Goal: Transaction & Acquisition: Purchase product/service

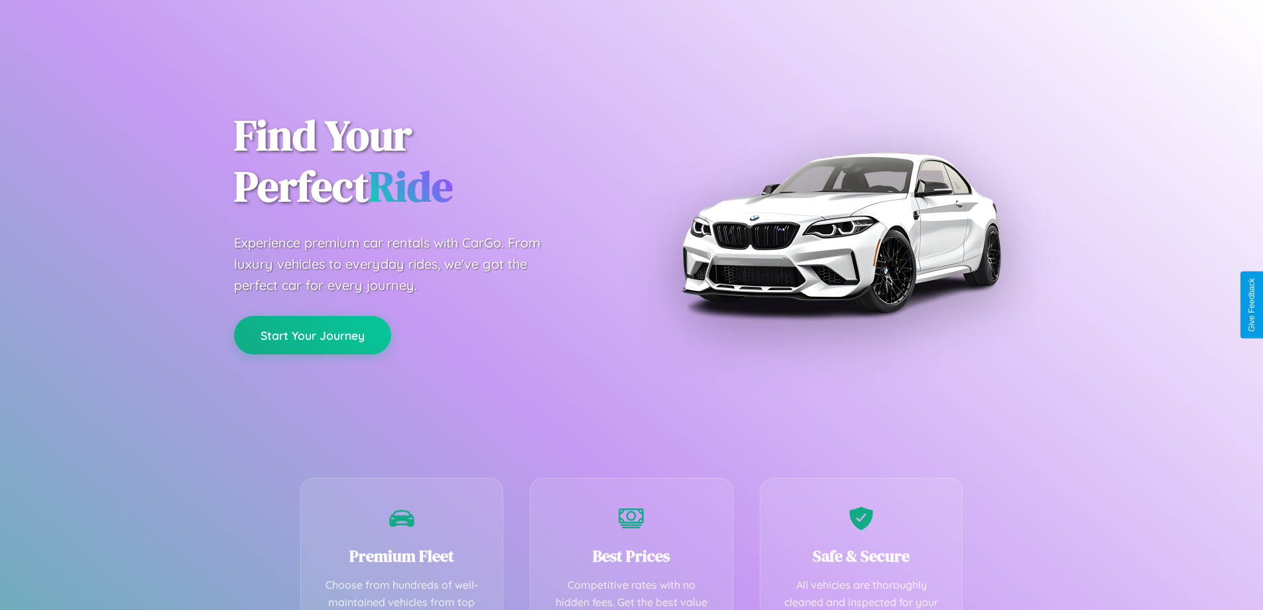
scroll to position [387, 0]
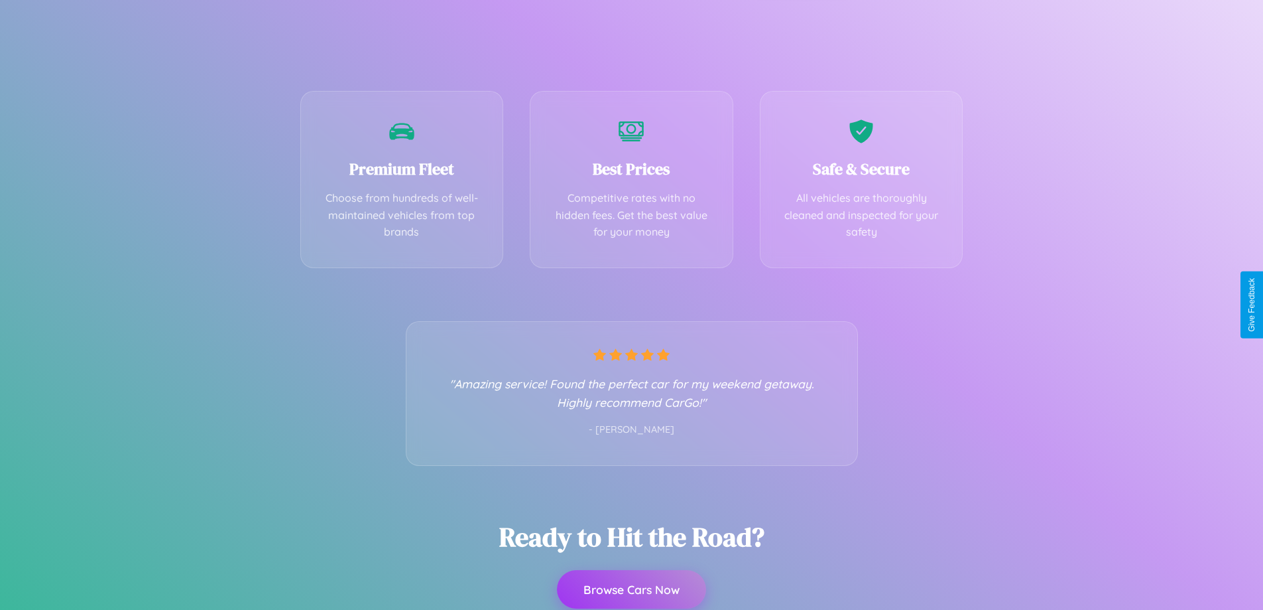
click at [631, 590] on button "Browse Cars Now" at bounding box center [631, 589] width 149 height 38
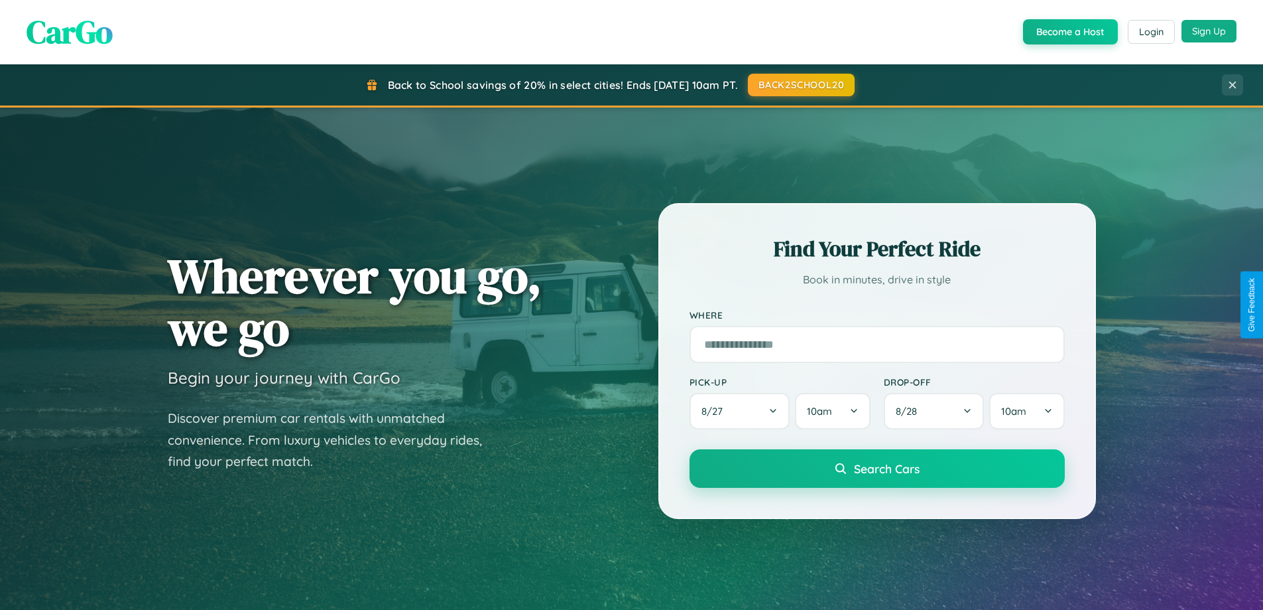
click at [1209, 31] on button "Sign Up" at bounding box center [1209, 31] width 55 height 23
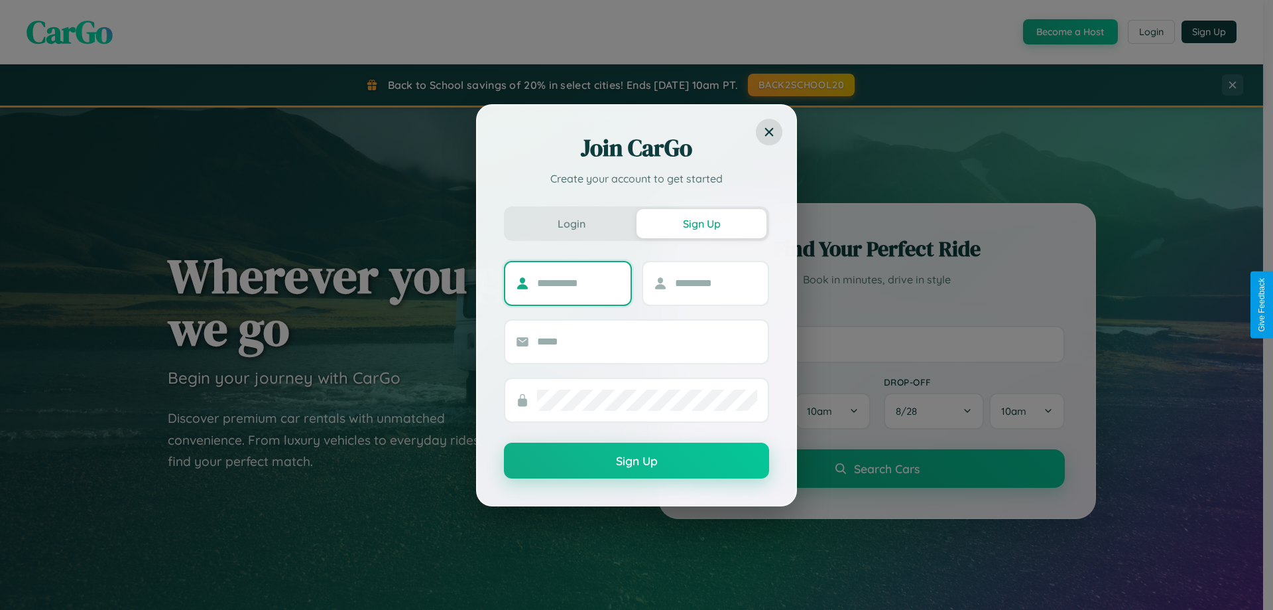
click at [578, 283] on input "text" at bounding box center [578, 283] width 83 height 21
type input "******"
click at [716, 283] on input "text" at bounding box center [716, 283] width 83 height 21
type input "******"
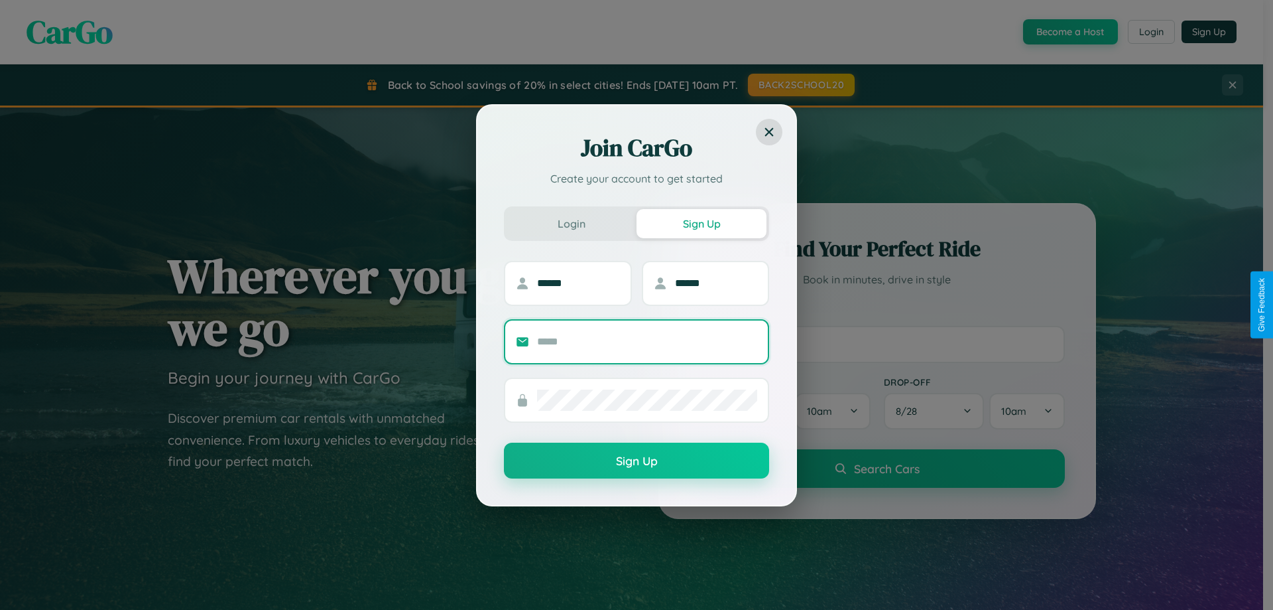
click at [647, 341] on input "text" at bounding box center [647, 341] width 220 height 21
type input "**********"
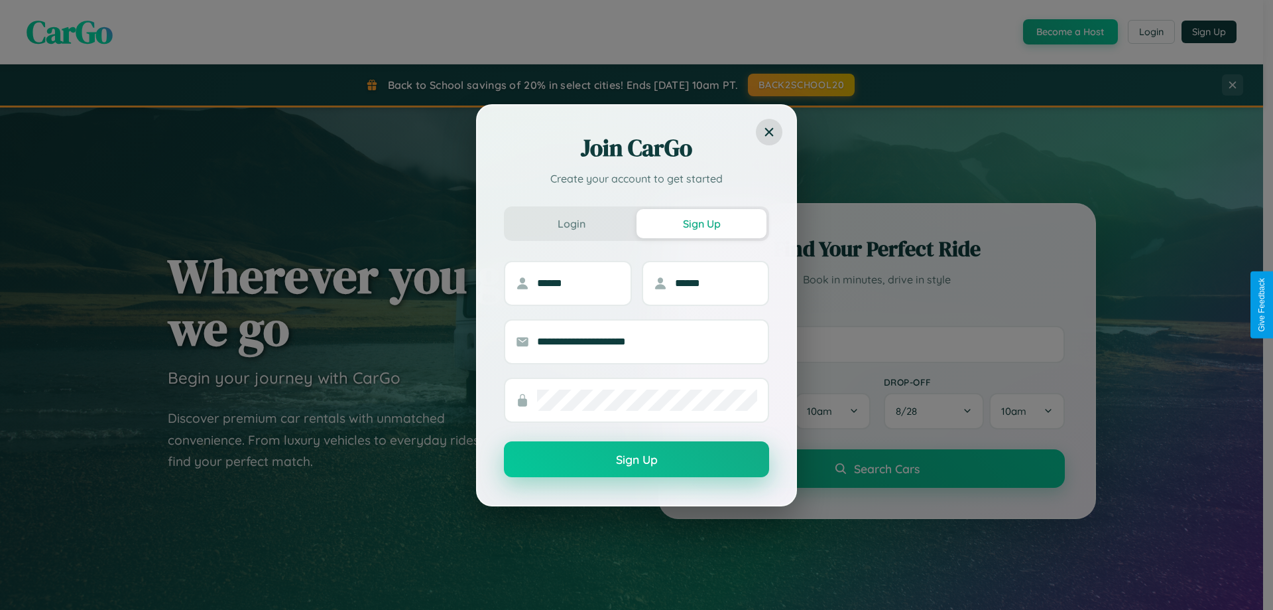
click at [637, 460] on button "Sign Up" at bounding box center [636, 459] width 265 height 36
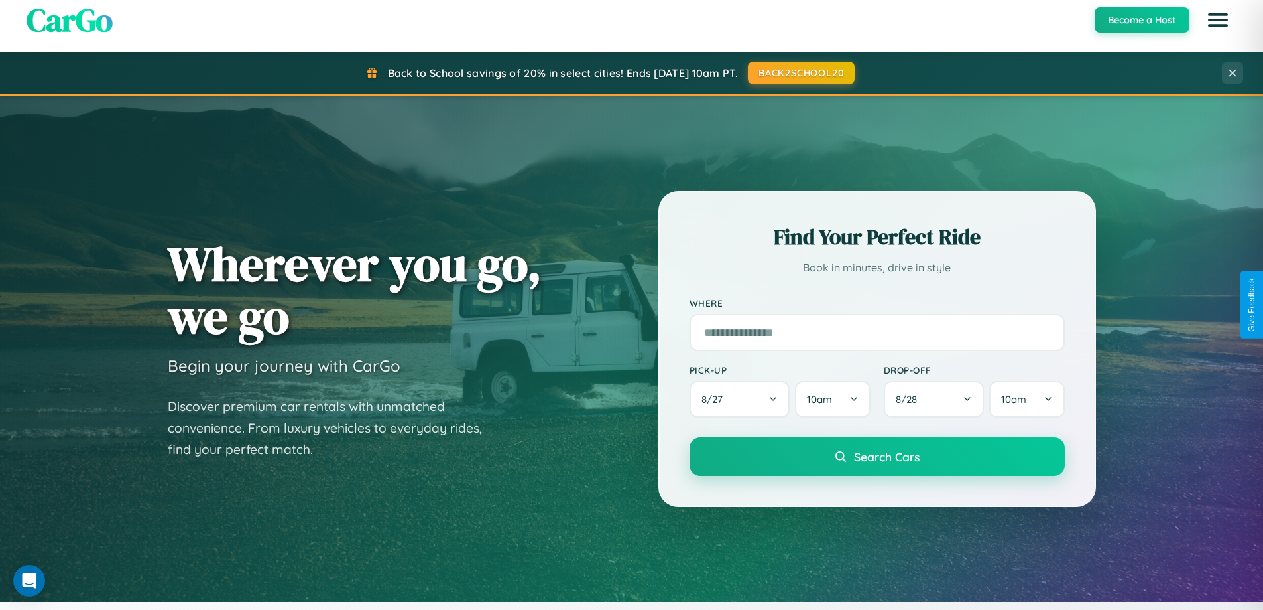
scroll to position [913, 0]
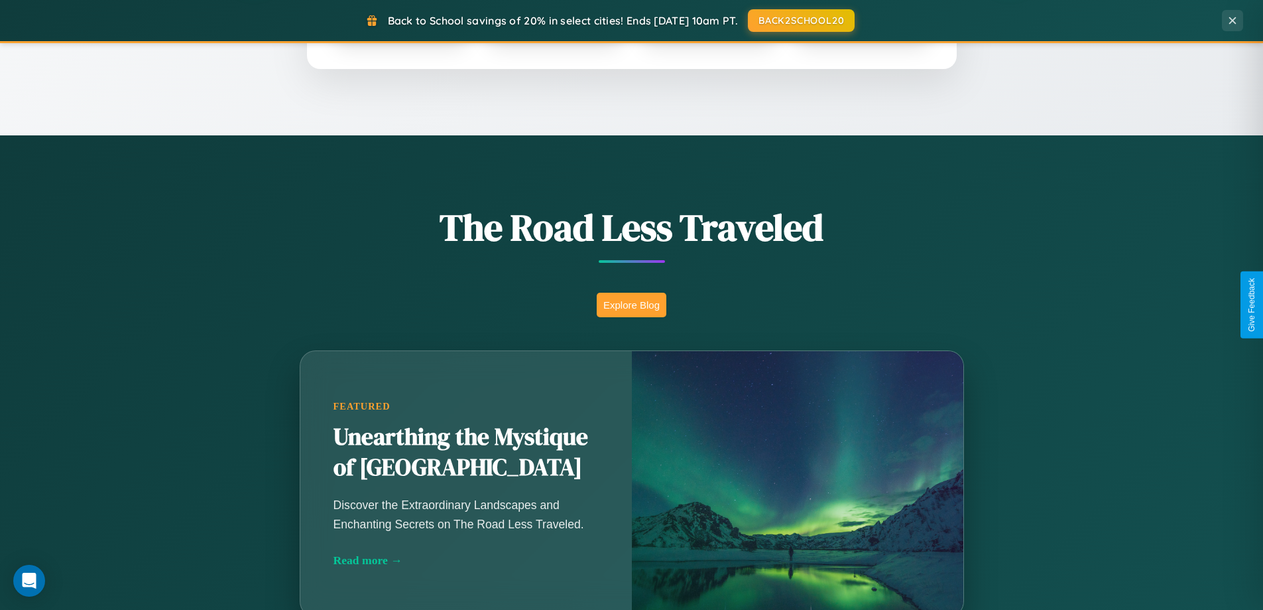
click at [631, 304] on button "Explore Blog" at bounding box center [632, 304] width 70 height 25
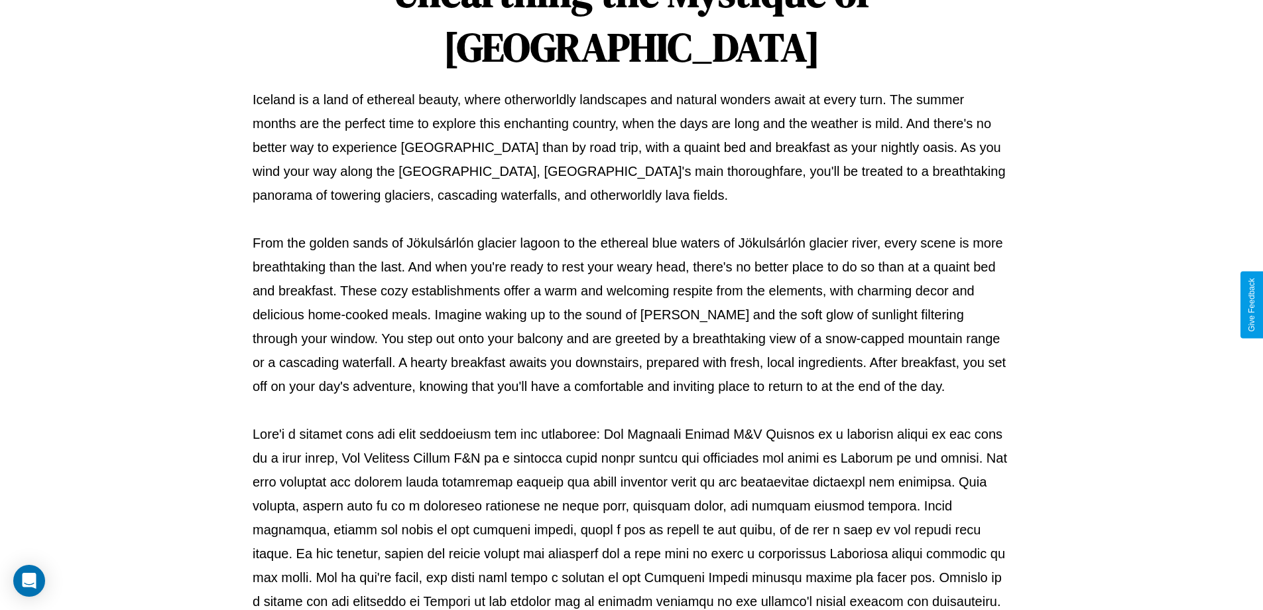
scroll to position [429, 0]
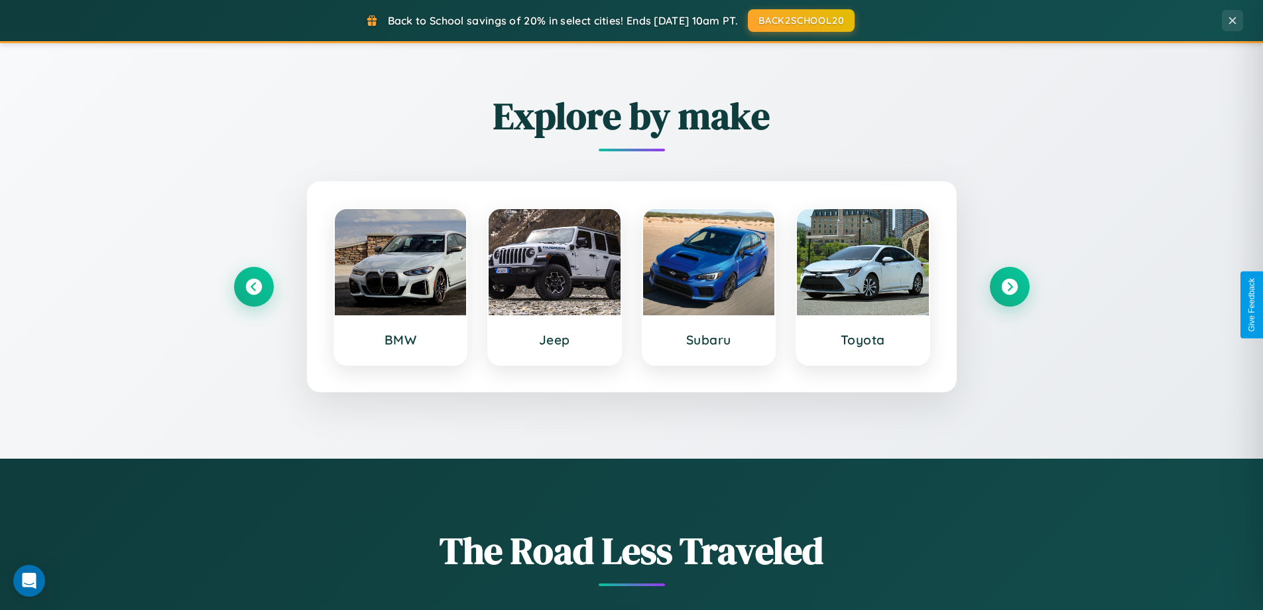
scroll to position [572, 0]
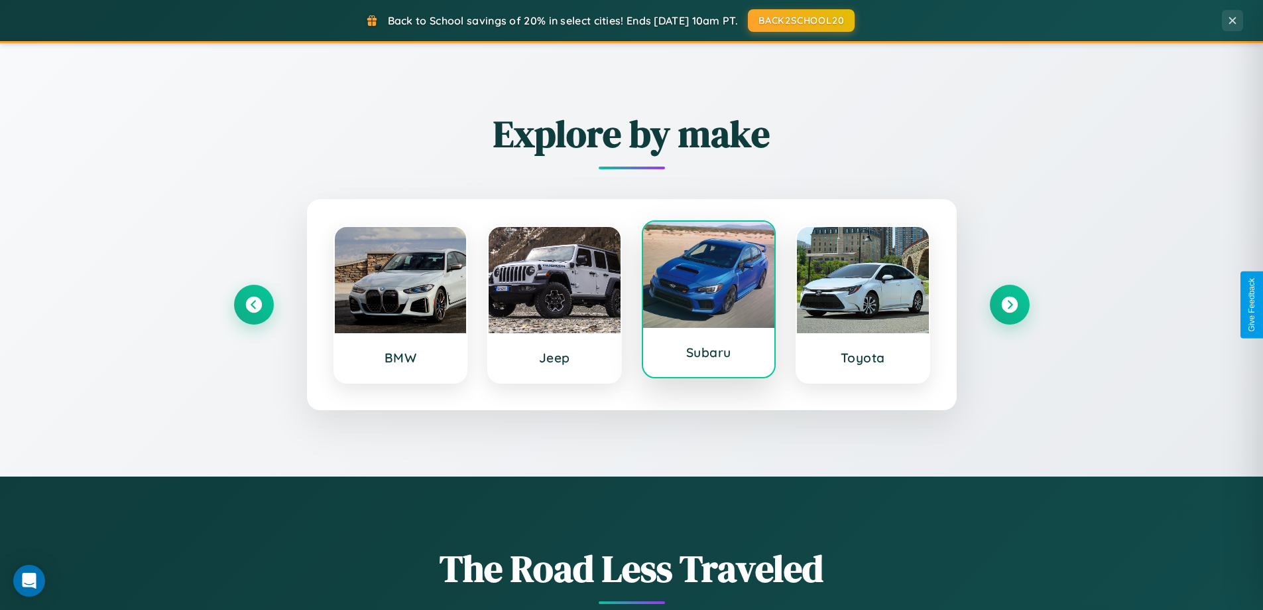
click at [708, 300] on div at bounding box center [709, 275] width 132 height 106
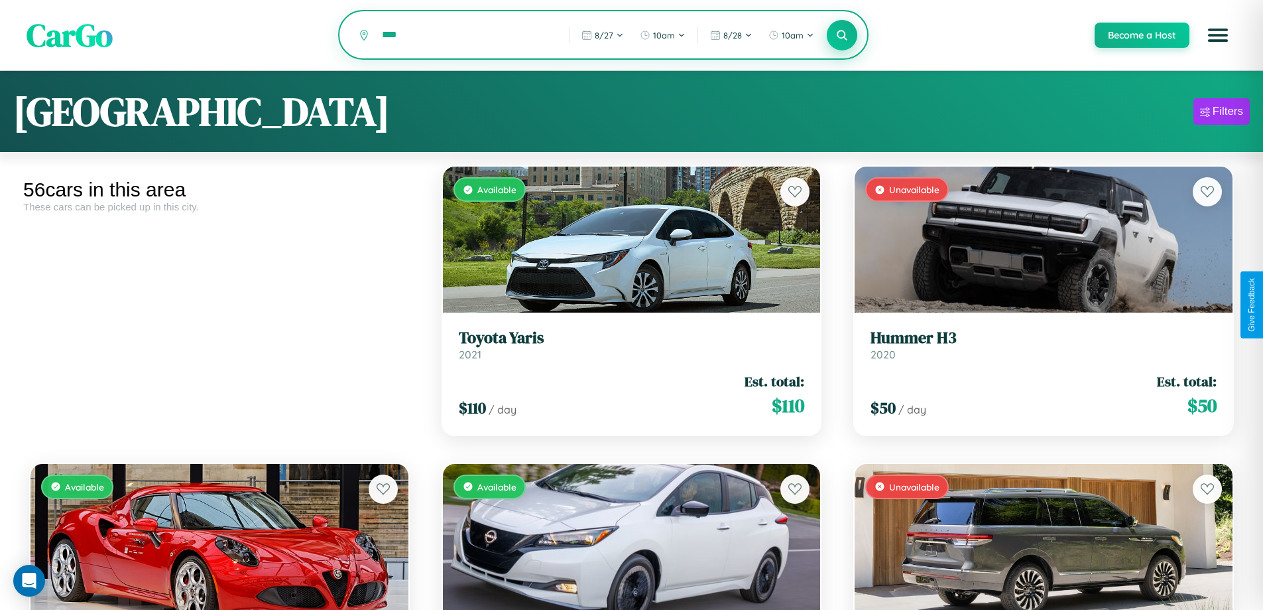
type input "****"
click at [842, 36] on icon at bounding box center [842, 35] width 13 height 13
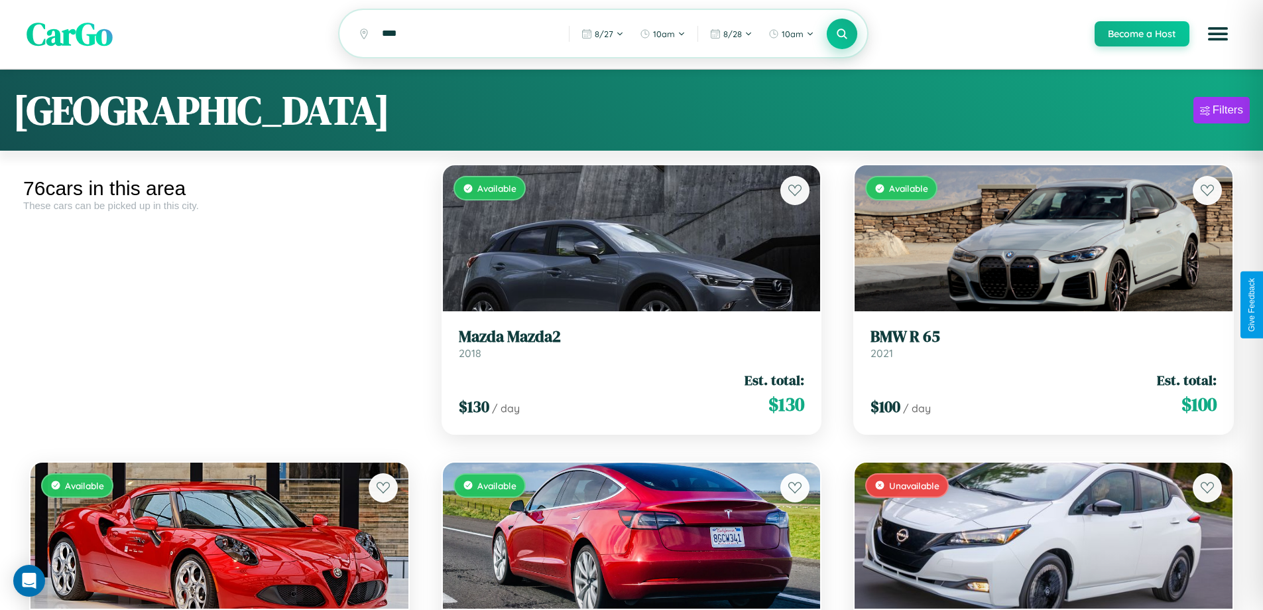
scroll to position [6423, 0]
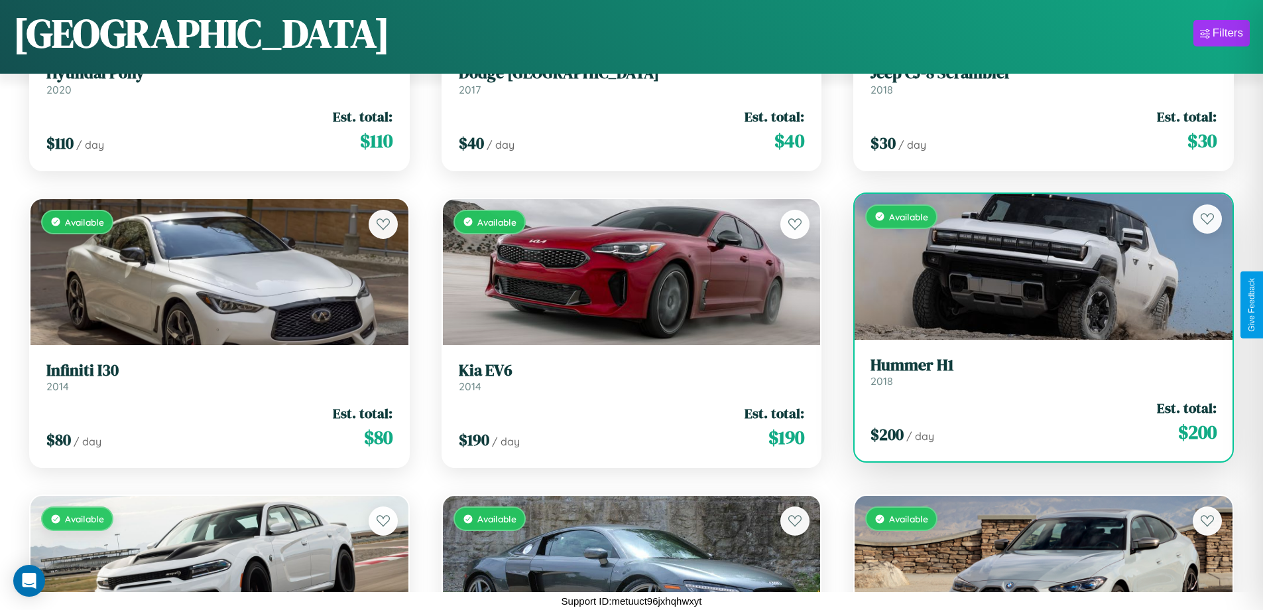
click at [1035, 375] on h3 "Hummer H1" at bounding box center [1044, 364] width 346 height 19
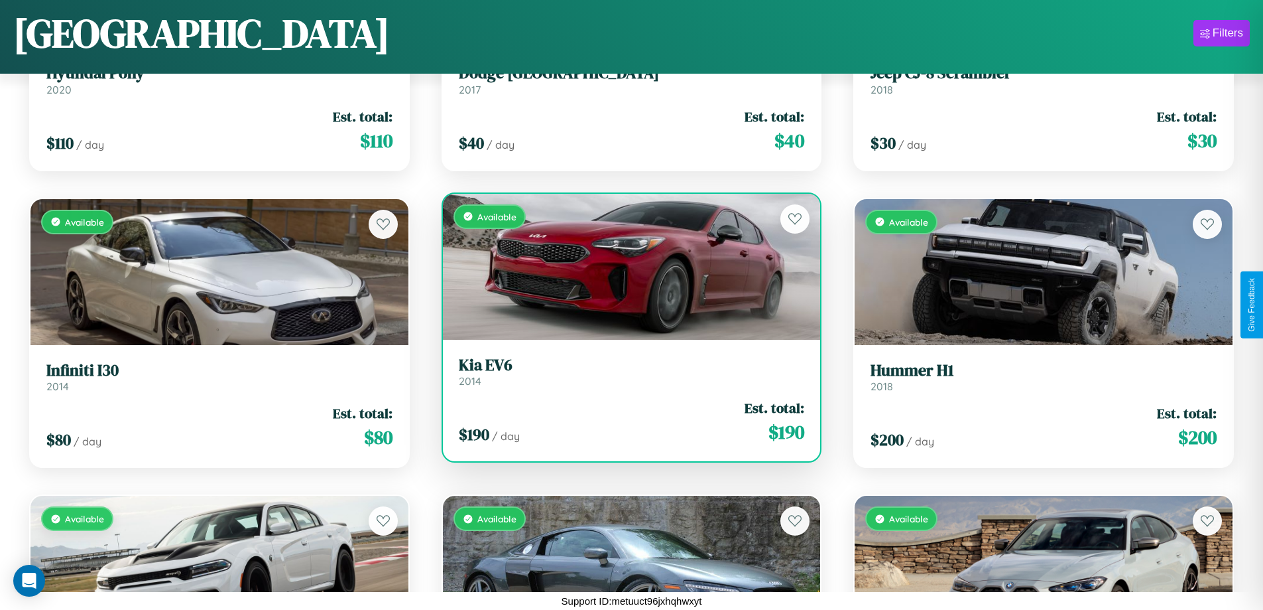
scroll to position [6721, 0]
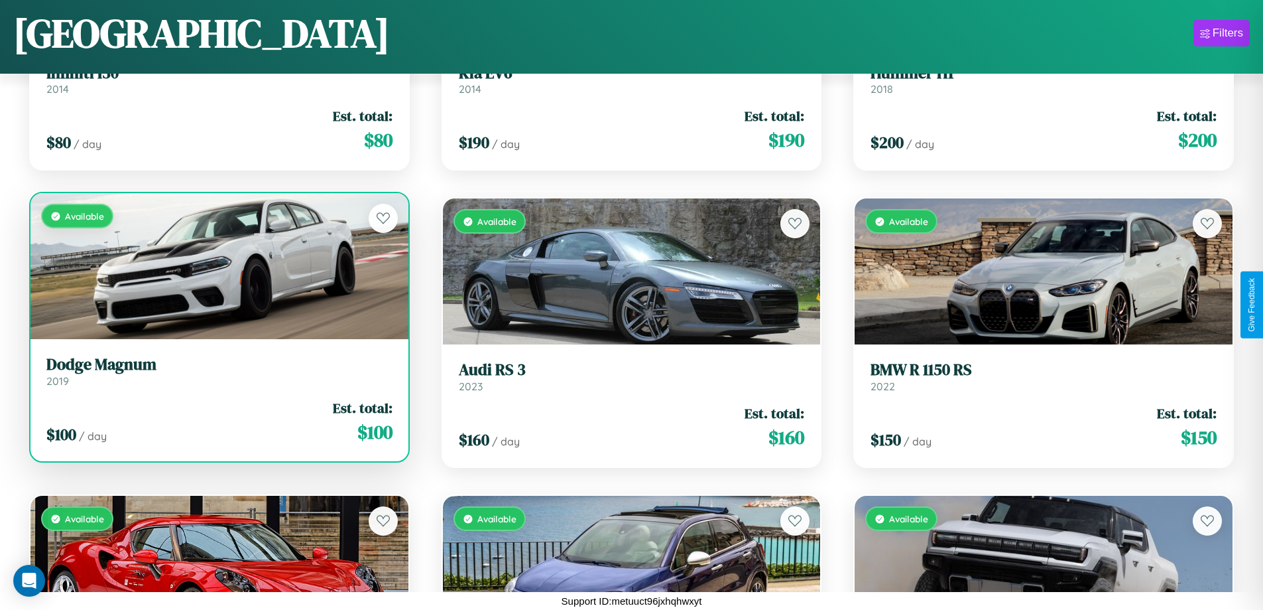
click at [218, 271] on div "Available" at bounding box center [220, 266] width 378 height 146
click at [218, 266] on div "Available" at bounding box center [220, 266] width 378 height 146
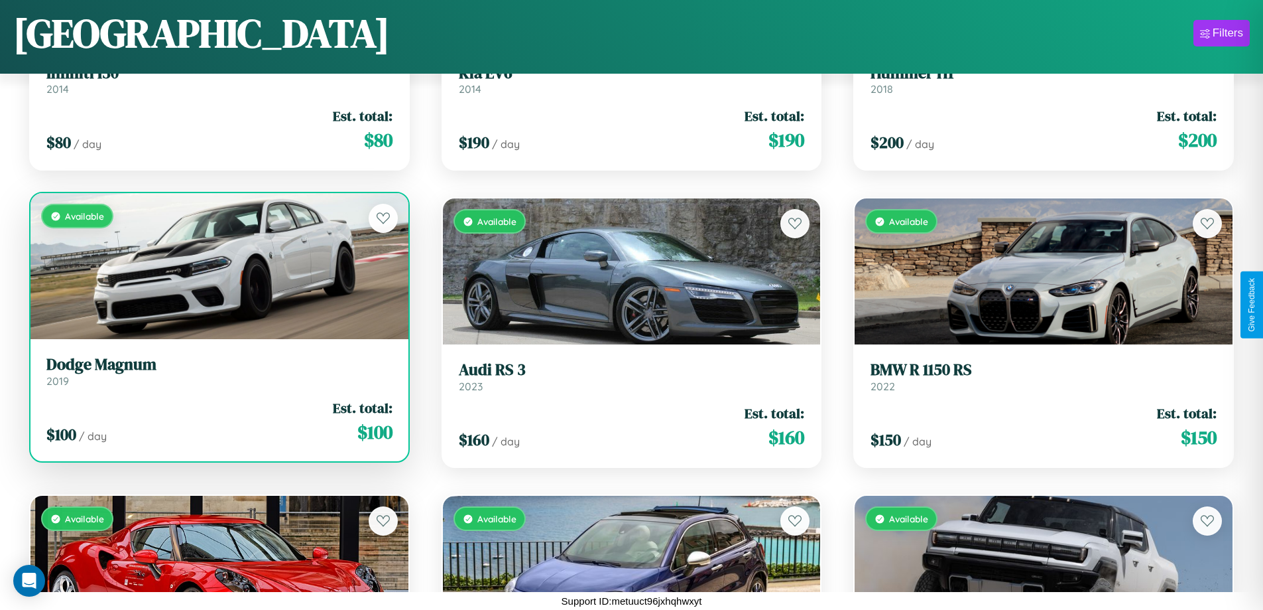
click at [218, 266] on div "Available" at bounding box center [220, 266] width 378 height 146
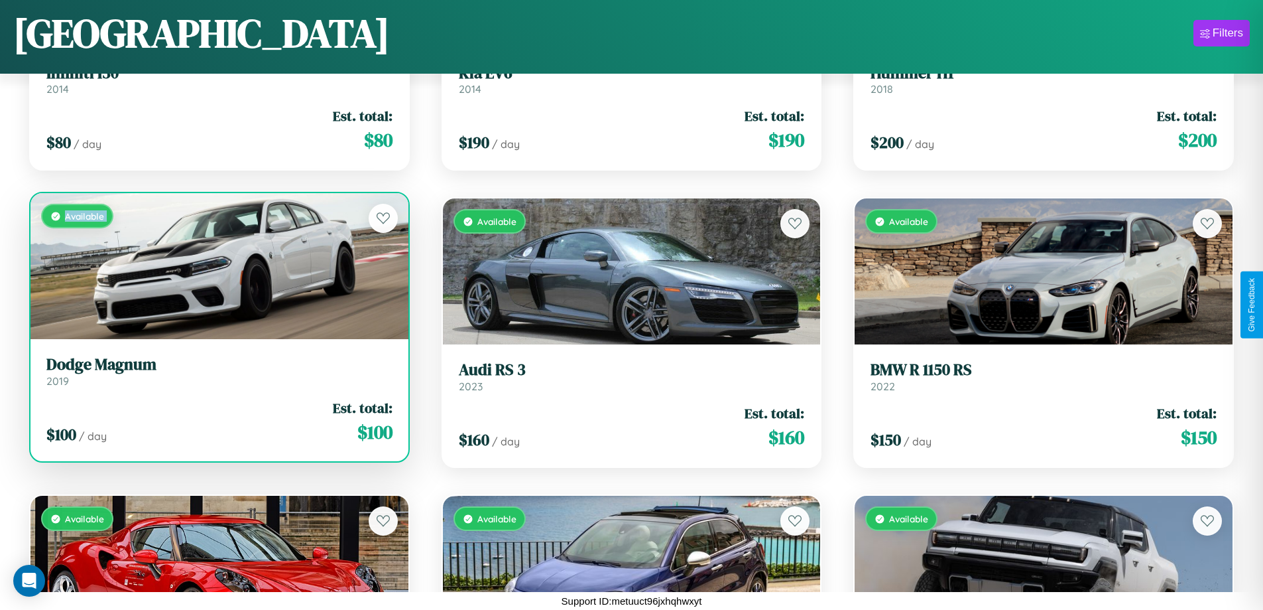
click at [218, 266] on div "Available" at bounding box center [220, 266] width 378 height 146
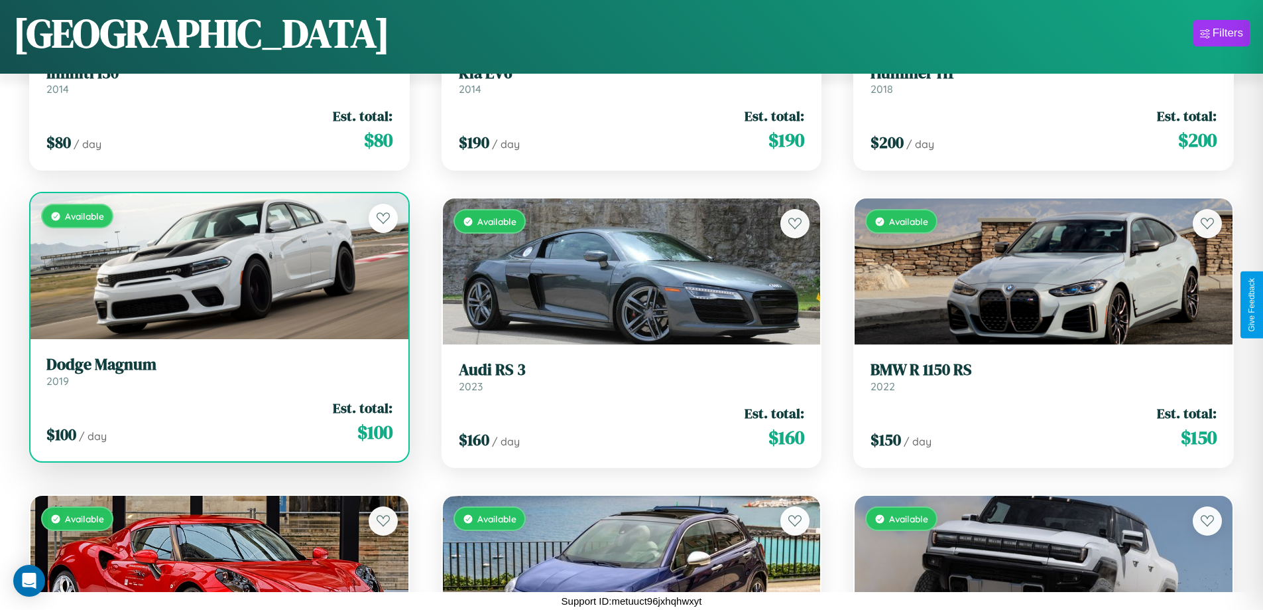
click at [218, 266] on div "Available" at bounding box center [220, 266] width 378 height 146
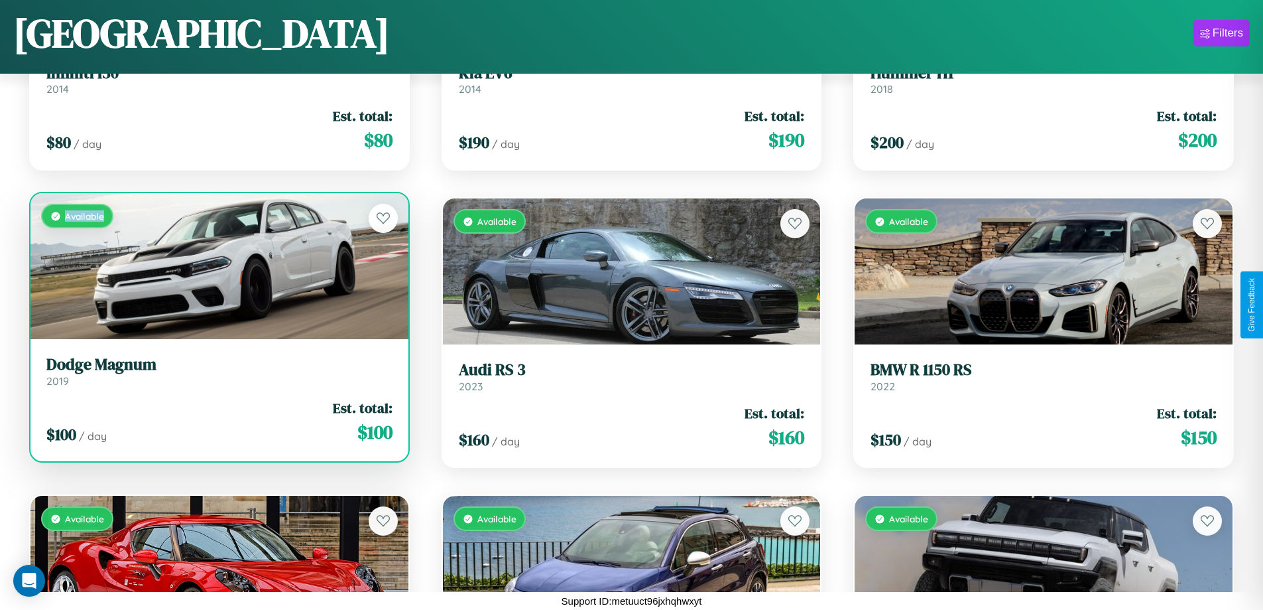
click at [218, 266] on div "Available" at bounding box center [220, 266] width 378 height 146
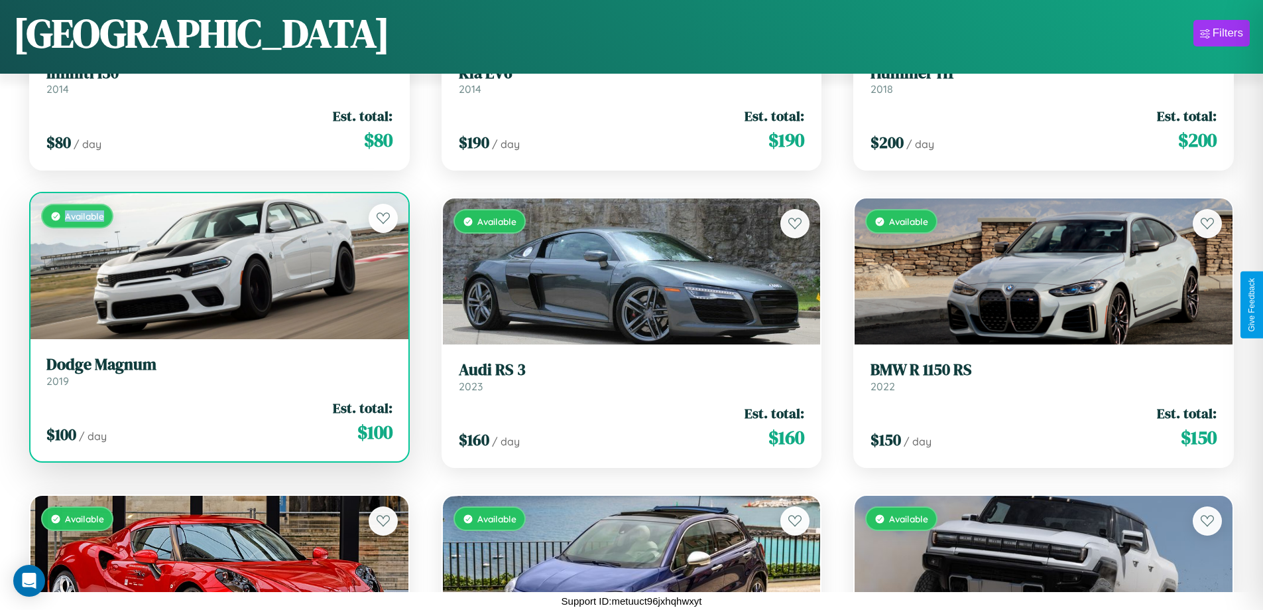
click at [218, 371] on h3 "Dodge Magnum" at bounding box center [219, 364] width 346 height 19
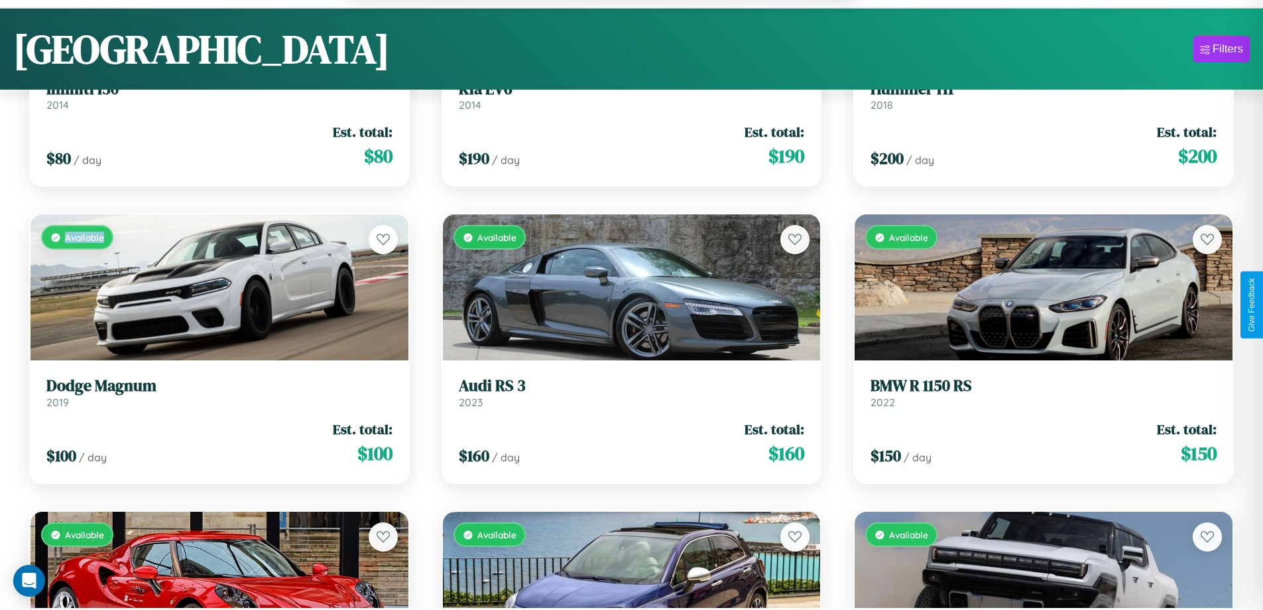
scroll to position [1769, 0]
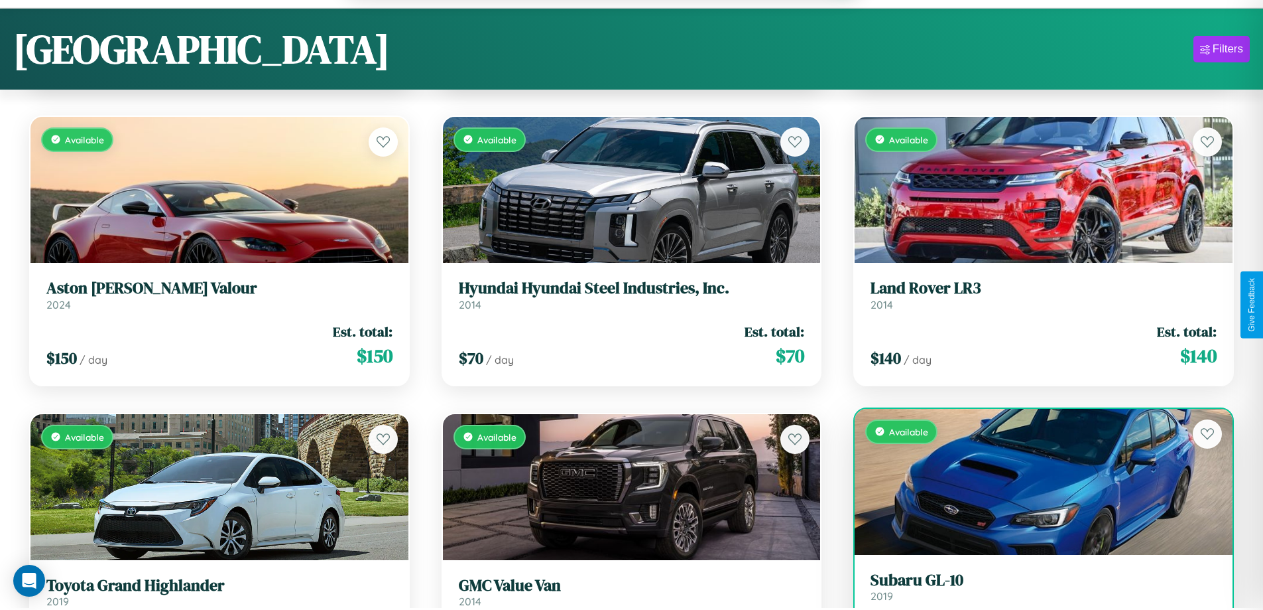
click at [1035, 593] on link "Subaru GL-10 2019" at bounding box center [1044, 586] width 346 height 32
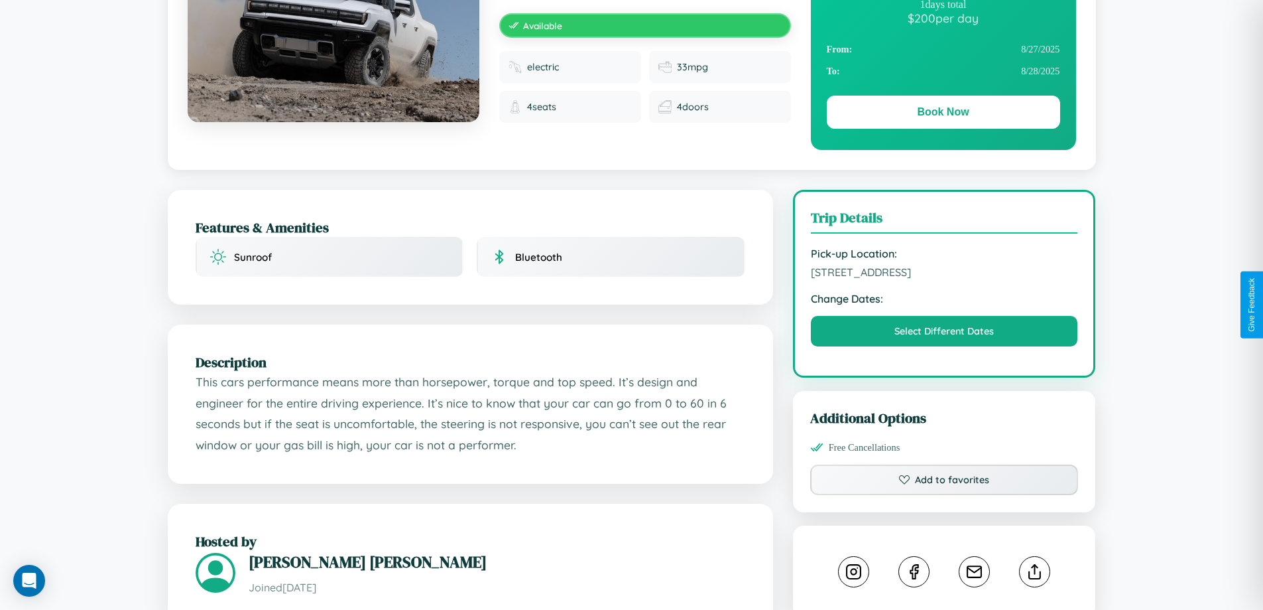
scroll to position [745, 0]
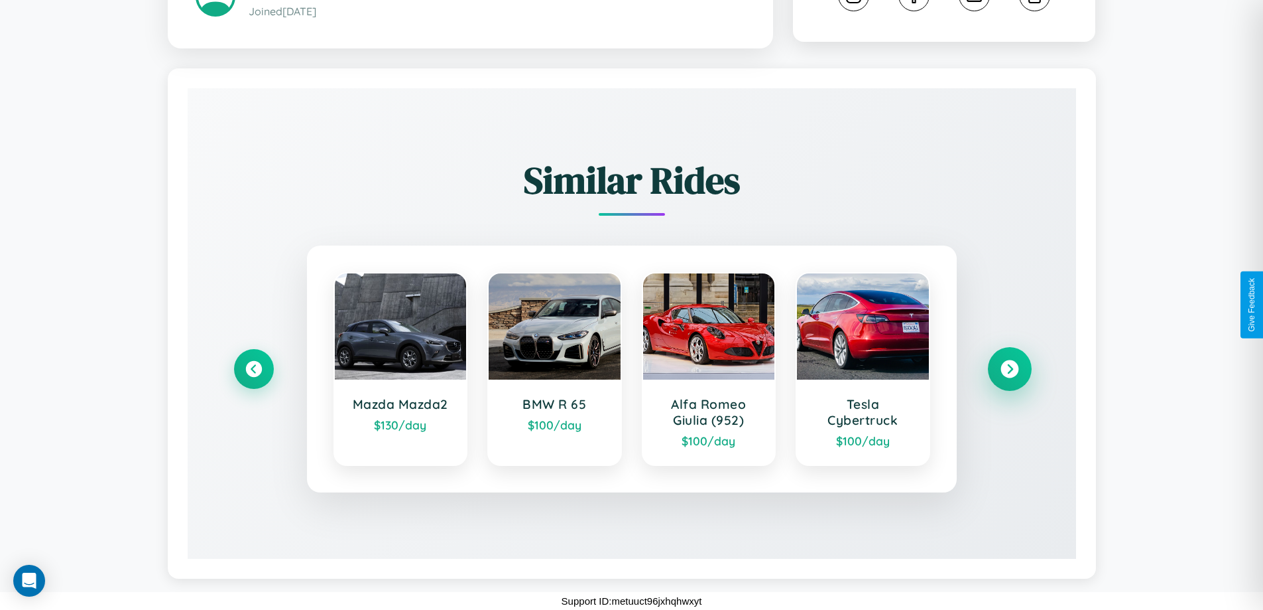
click at [1009, 369] on icon at bounding box center [1010, 369] width 18 height 18
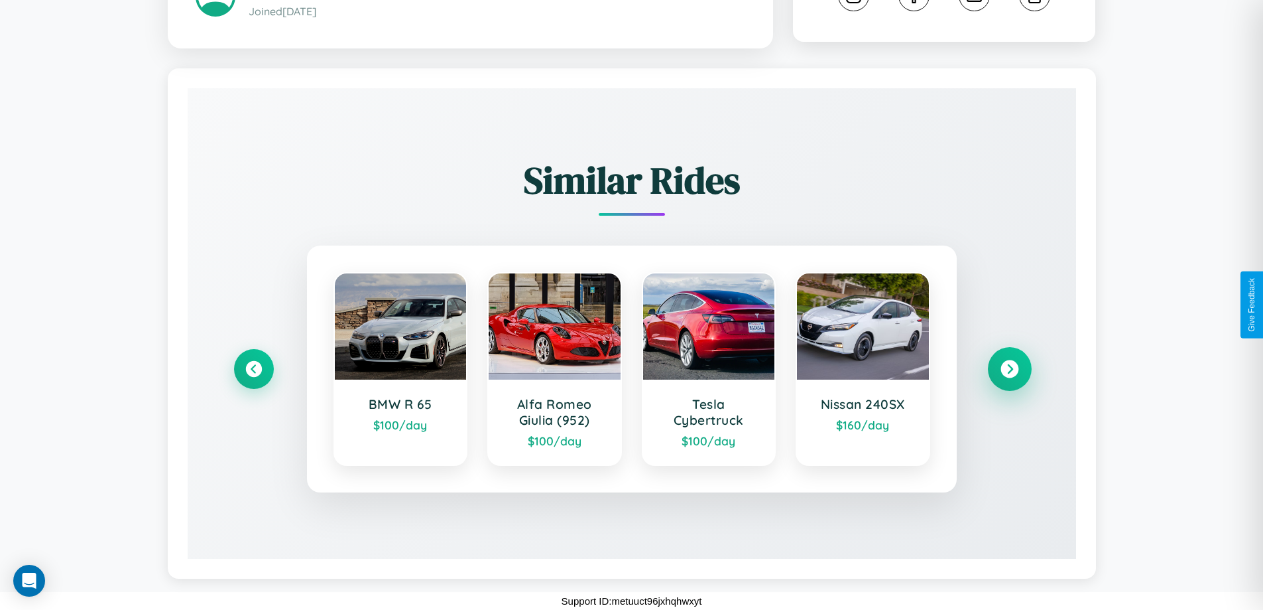
click at [1009, 369] on icon at bounding box center [1010, 369] width 18 height 18
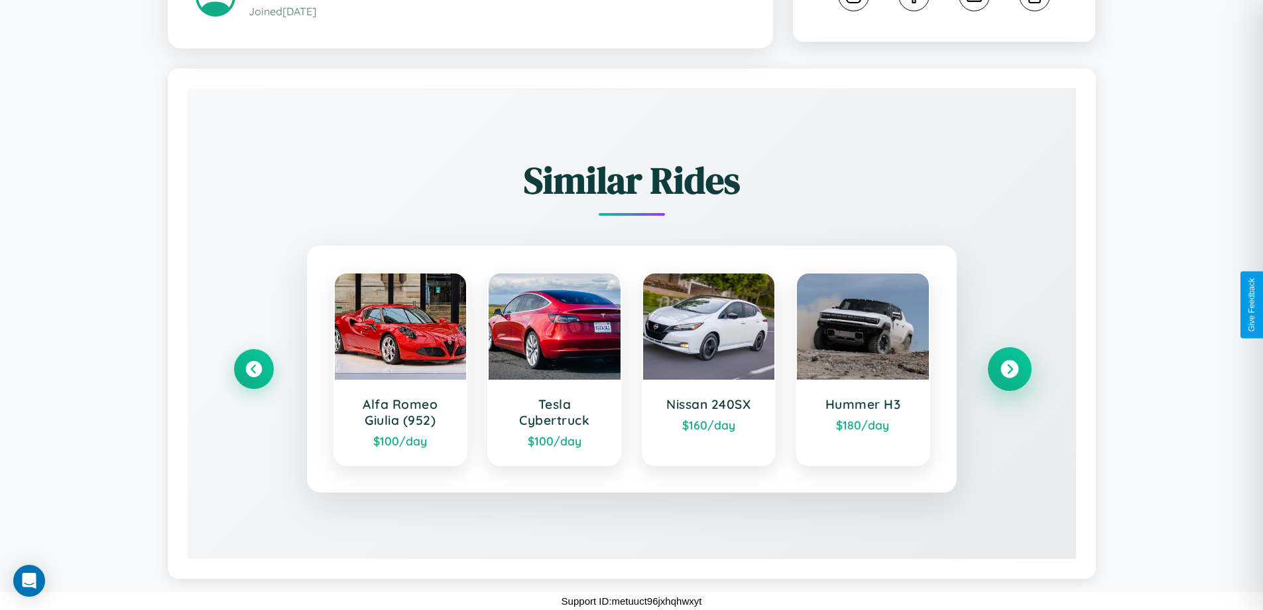
click at [1009, 369] on icon at bounding box center [1010, 369] width 18 height 18
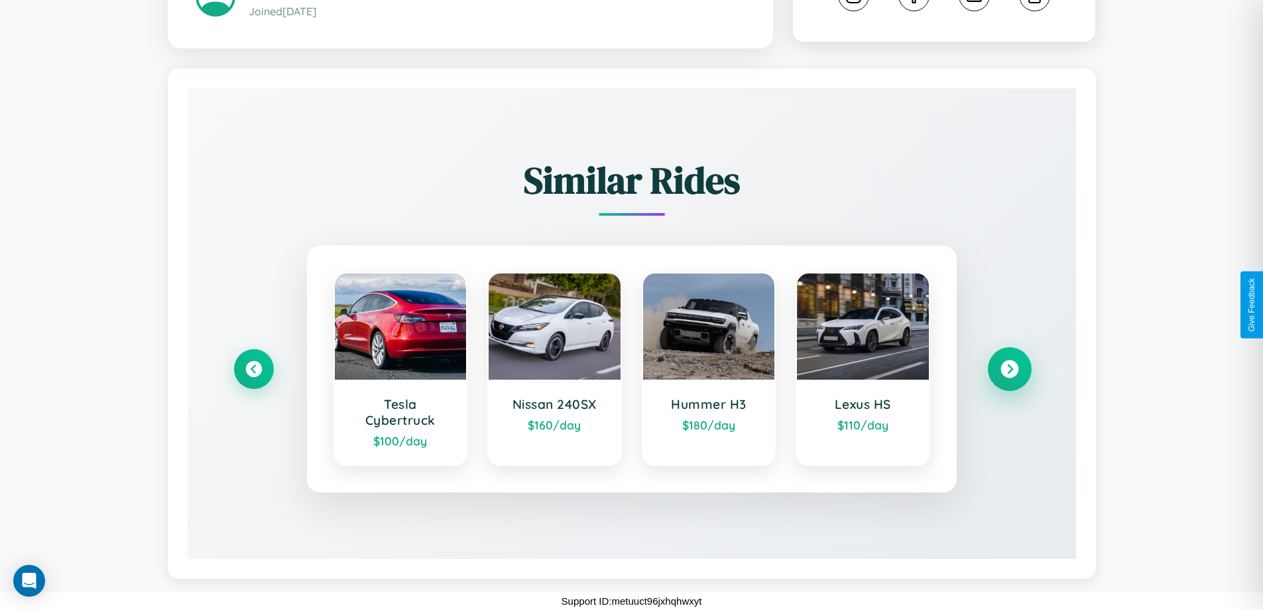
click at [1009, 369] on icon at bounding box center [1010, 369] width 18 height 18
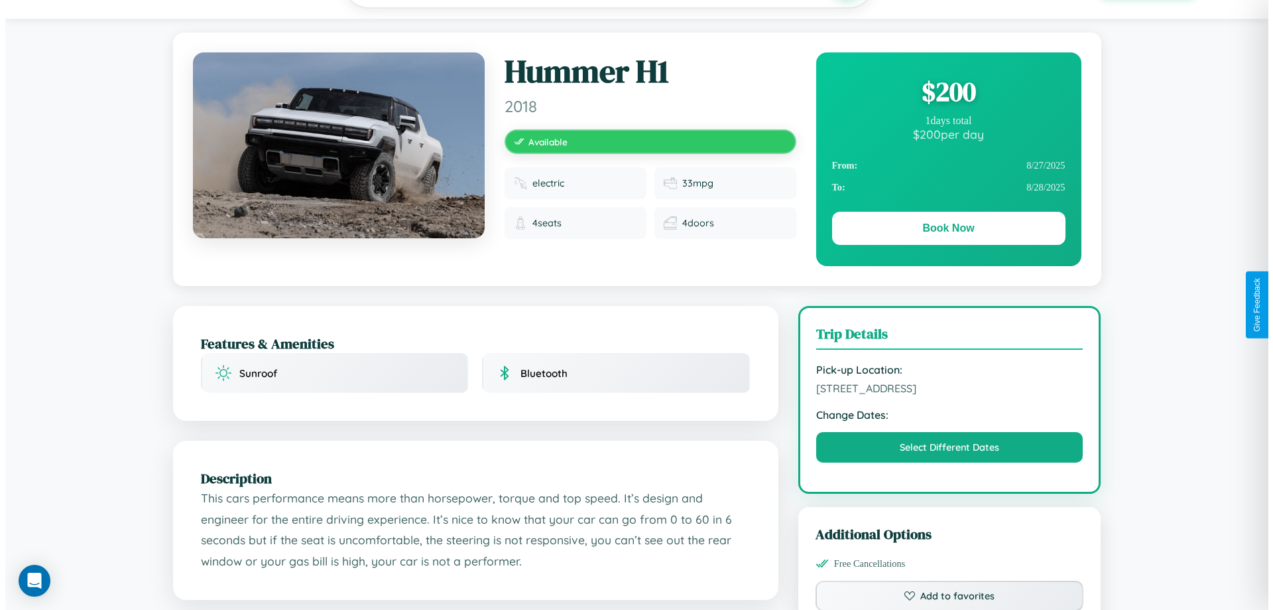
scroll to position [0, 0]
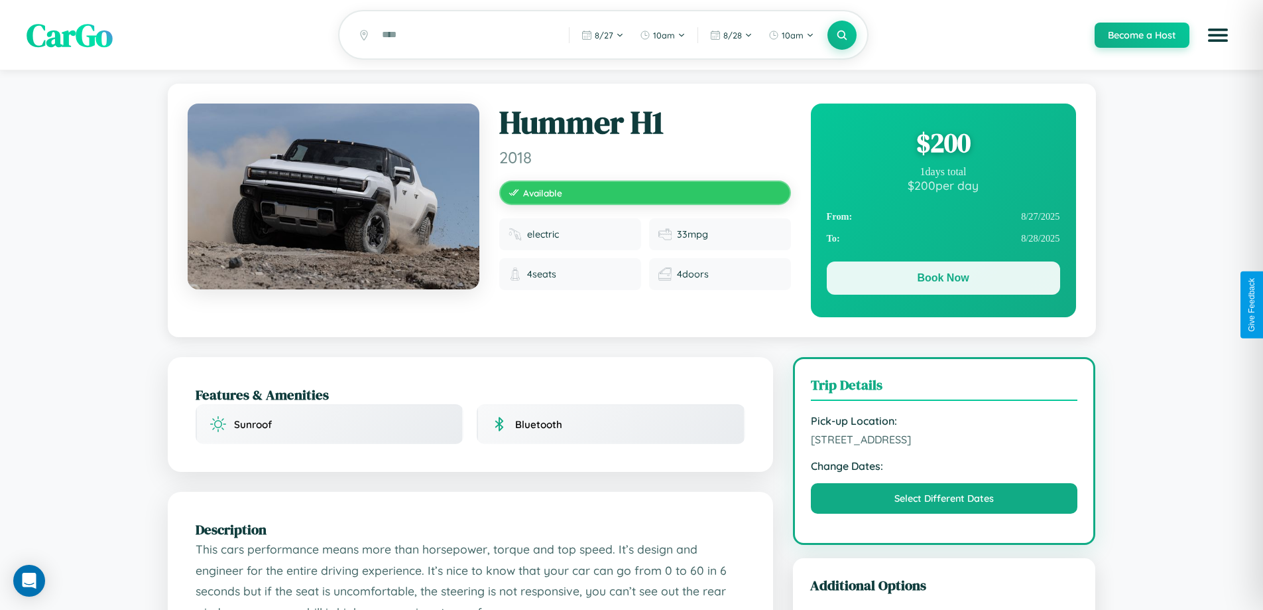
click at [943, 280] on button "Book Now" at bounding box center [943, 277] width 233 height 33
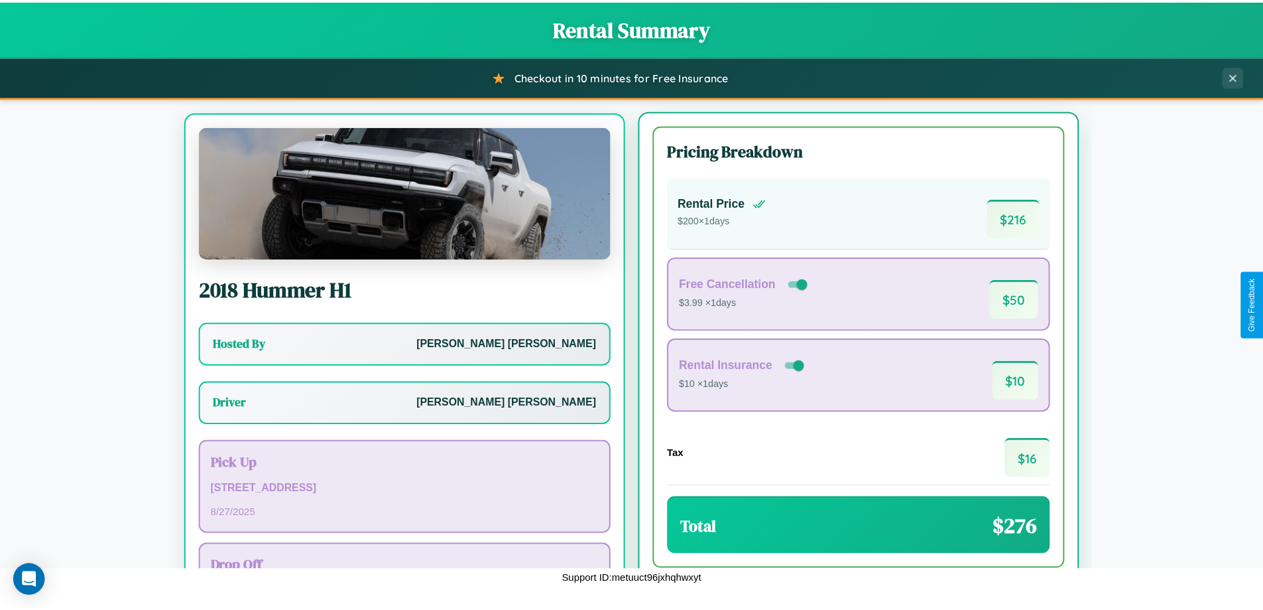
scroll to position [62, 0]
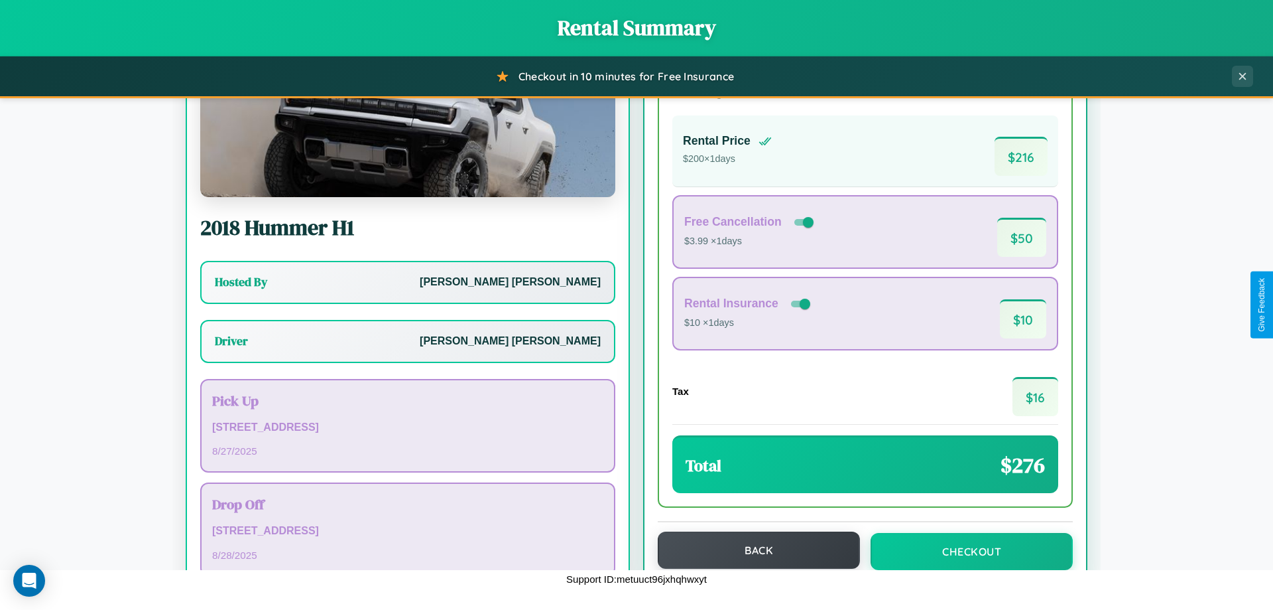
click at [753, 550] on button "Back" at bounding box center [759, 549] width 202 height 37
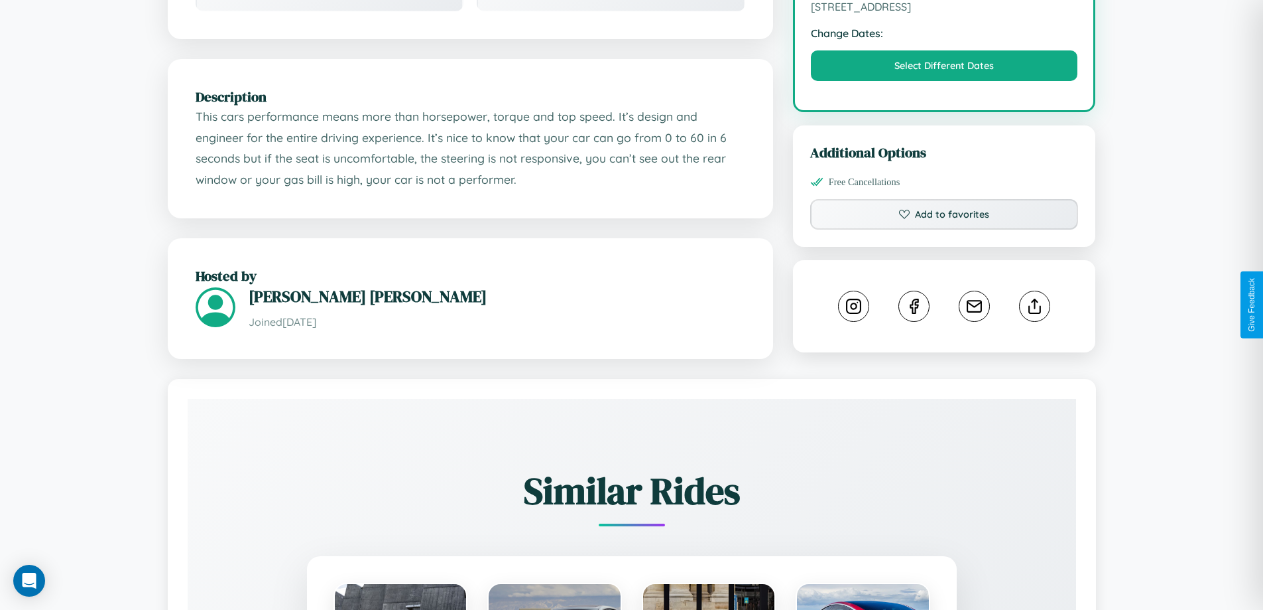
scroll to position [436, 0]
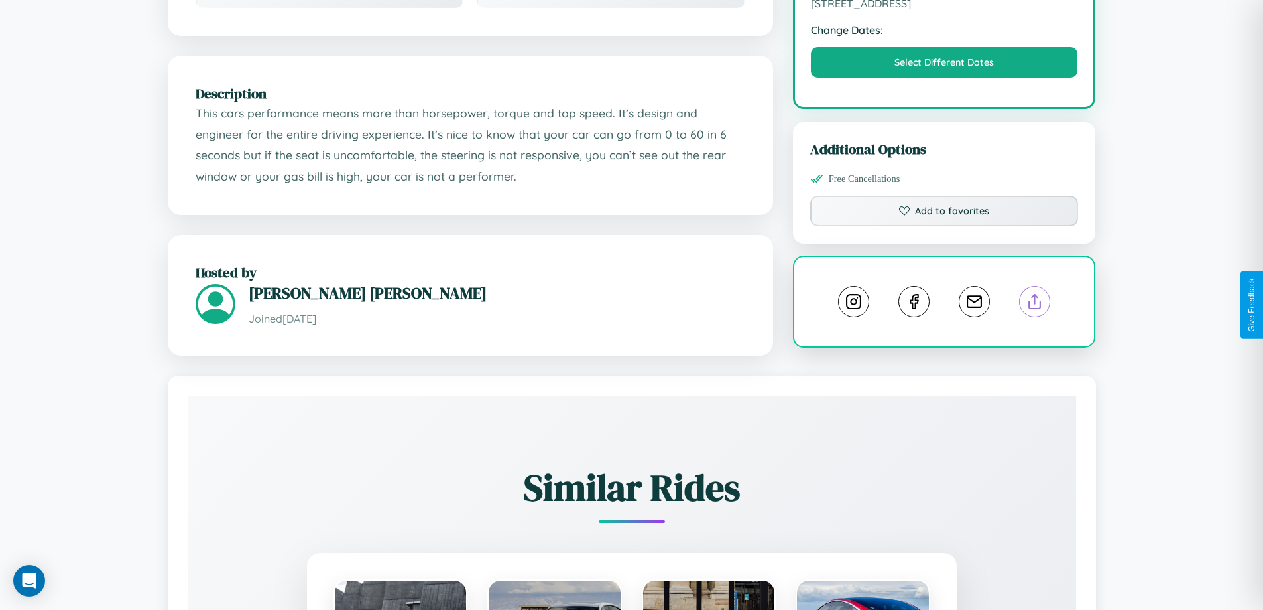
click at [1035, 304] on line at bounding box center [1035, 298] width 0 height 9
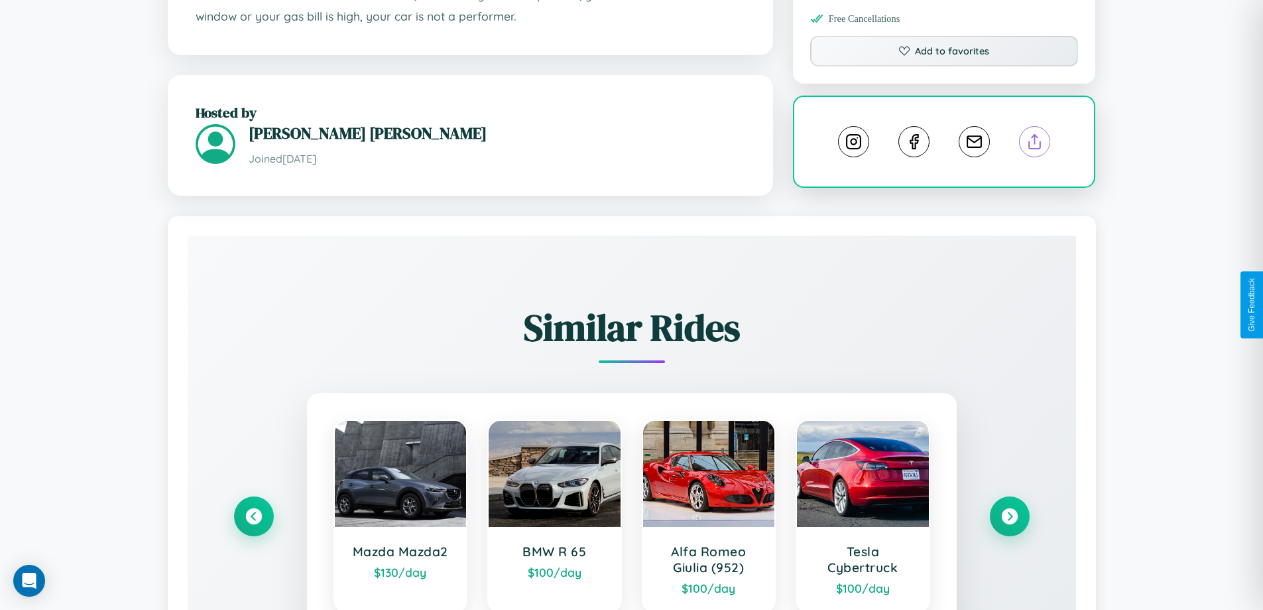
scroll to position [745, 0]
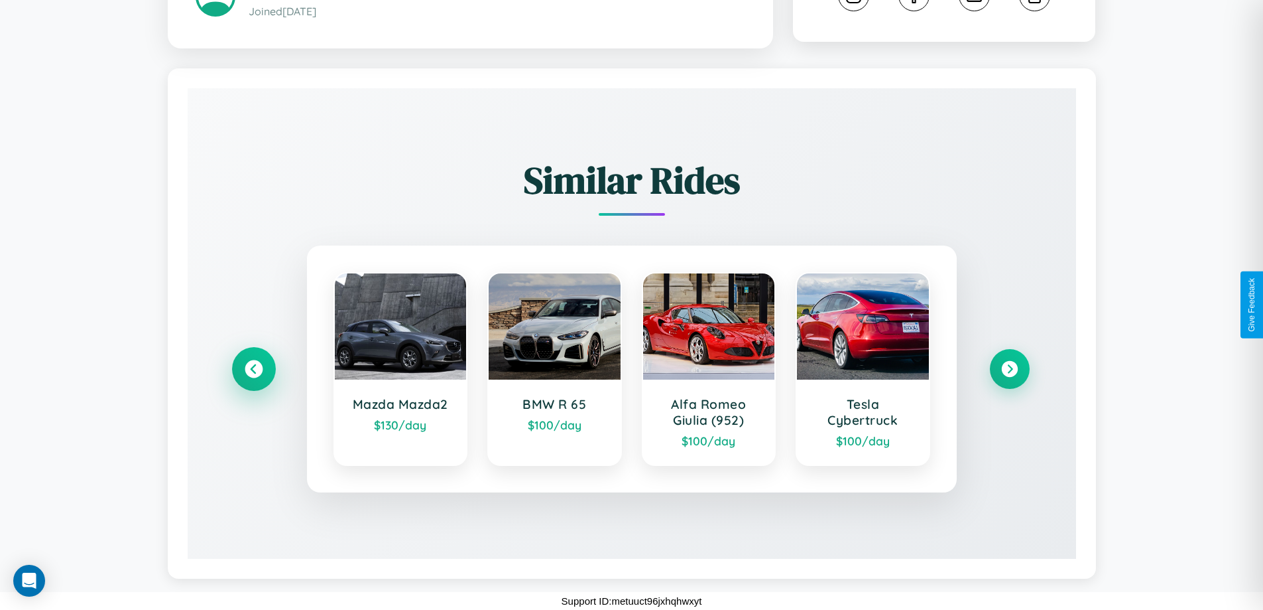
click at [253, 369] on icon at bounding box center [254, 369] width 18 height 18
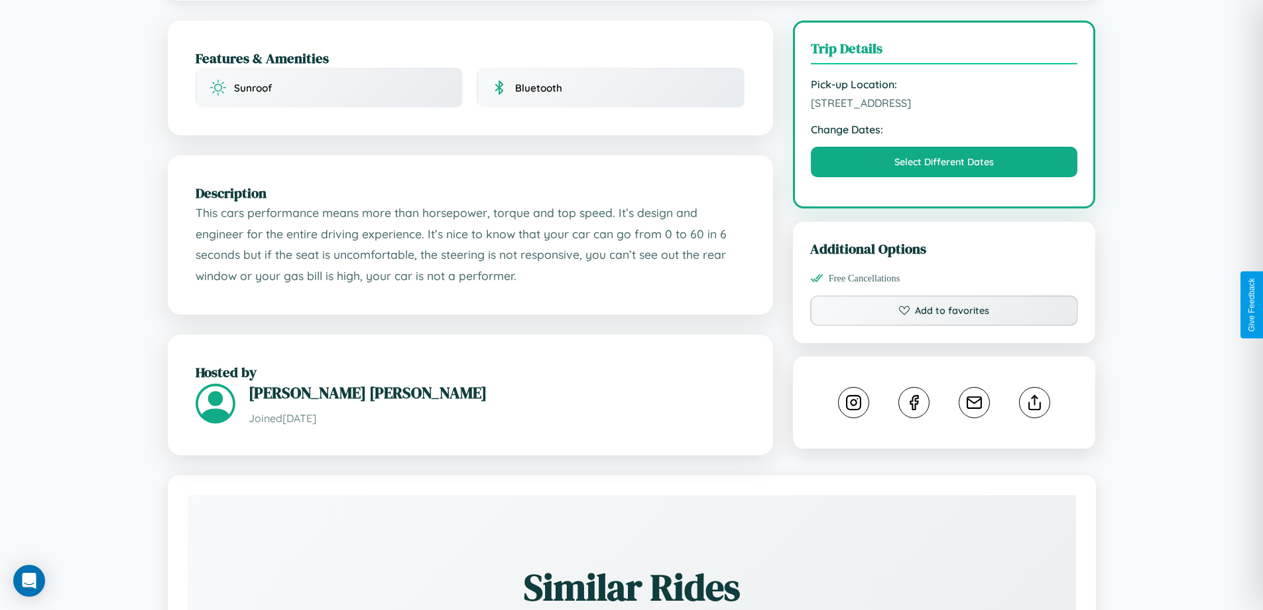
scroll to position [278, 0]
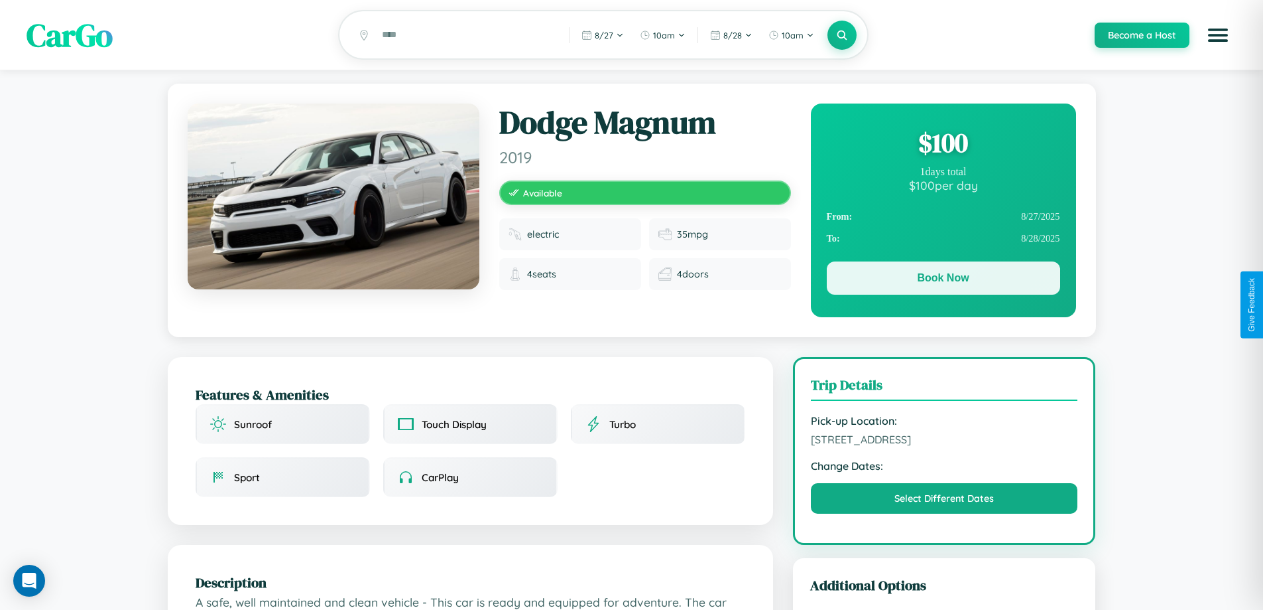
click at [943, 280] on button "Book Now" at bounding box center [943, 277] width 233 height 33
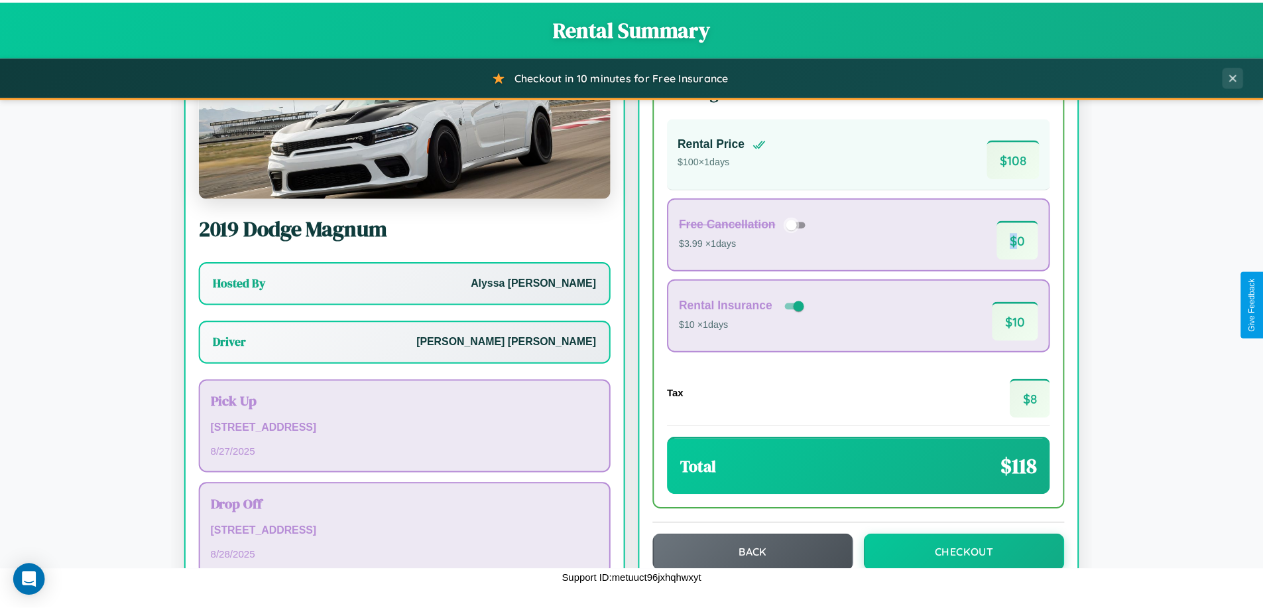
scroll to position [96, 0]
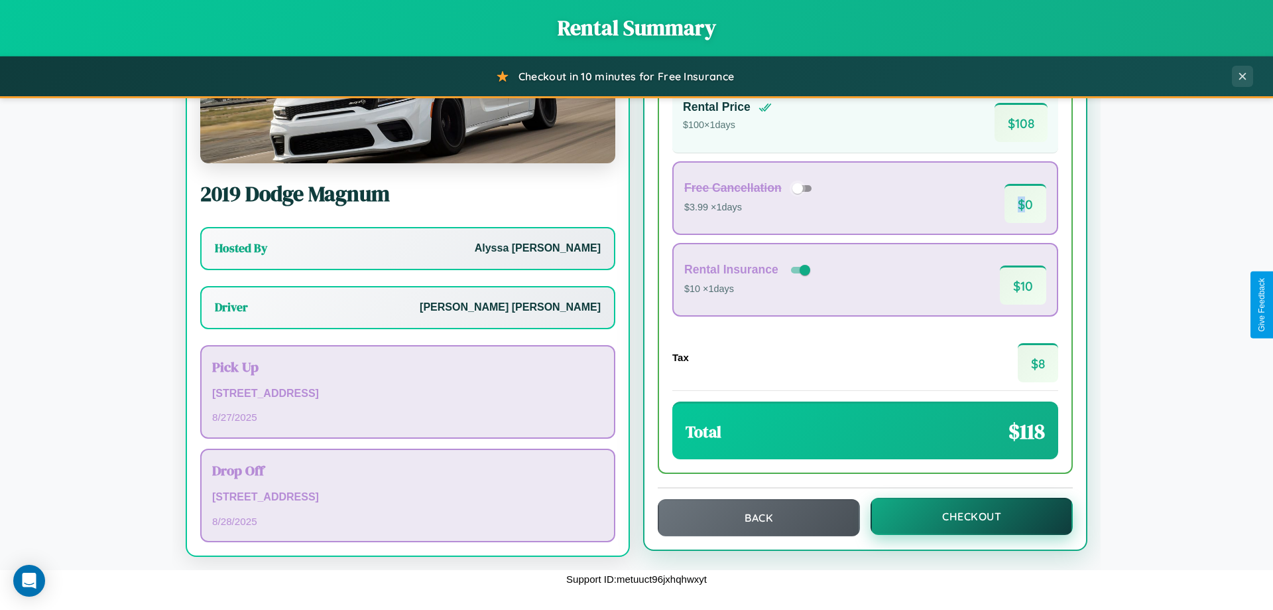
click at [963, 516] on button "Checkout" at bounding box center [972, 515] width 202 height 37
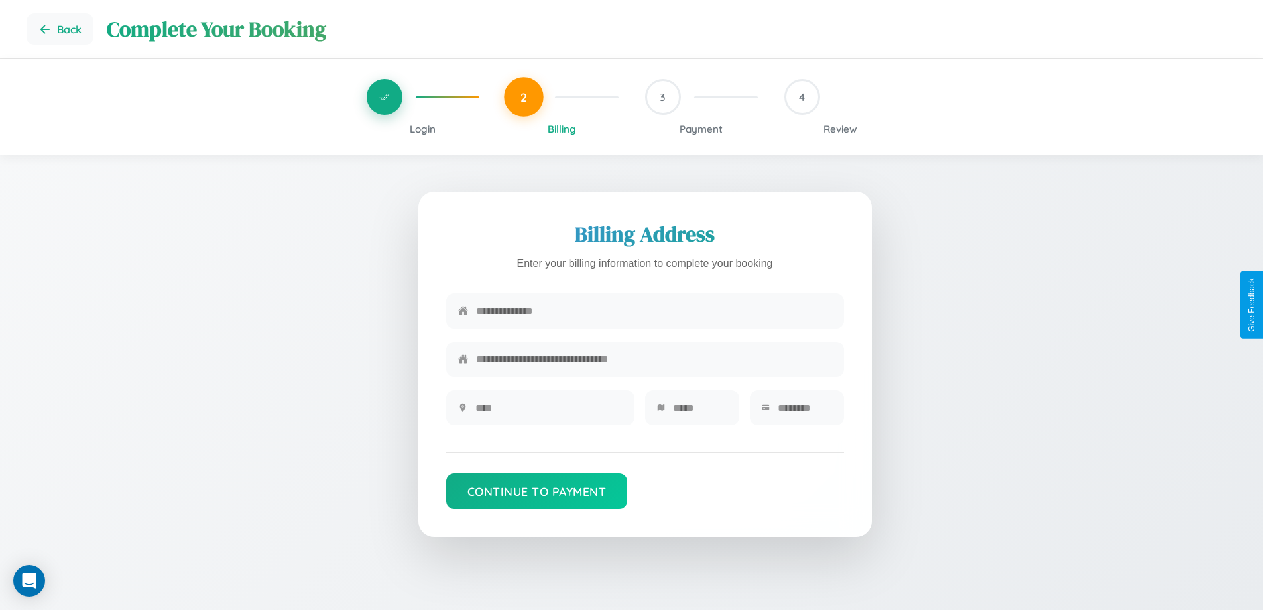
click at [654, 314] on input "text" at bounding box center [654, 310] width 356 height 32
type input "**********"
click at [548, 412] on input "text" at bounding box center [549, 407] width 147 height 32
type input "********"
click at [700, 412] on input "text" at bounding box center [700, 407] width 54 height 32
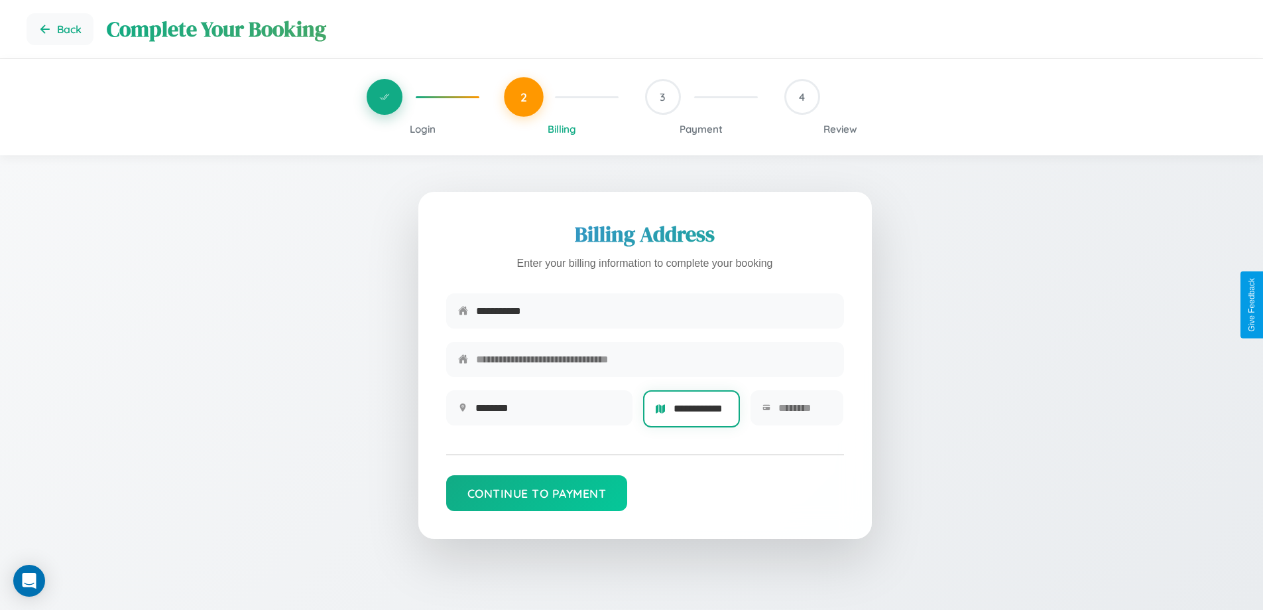
scroll to position [0, 13]
type input "**********"
click at [804, 412] on input "text" at bounding box center [806, 407] width 54 height 32
type input "*****"
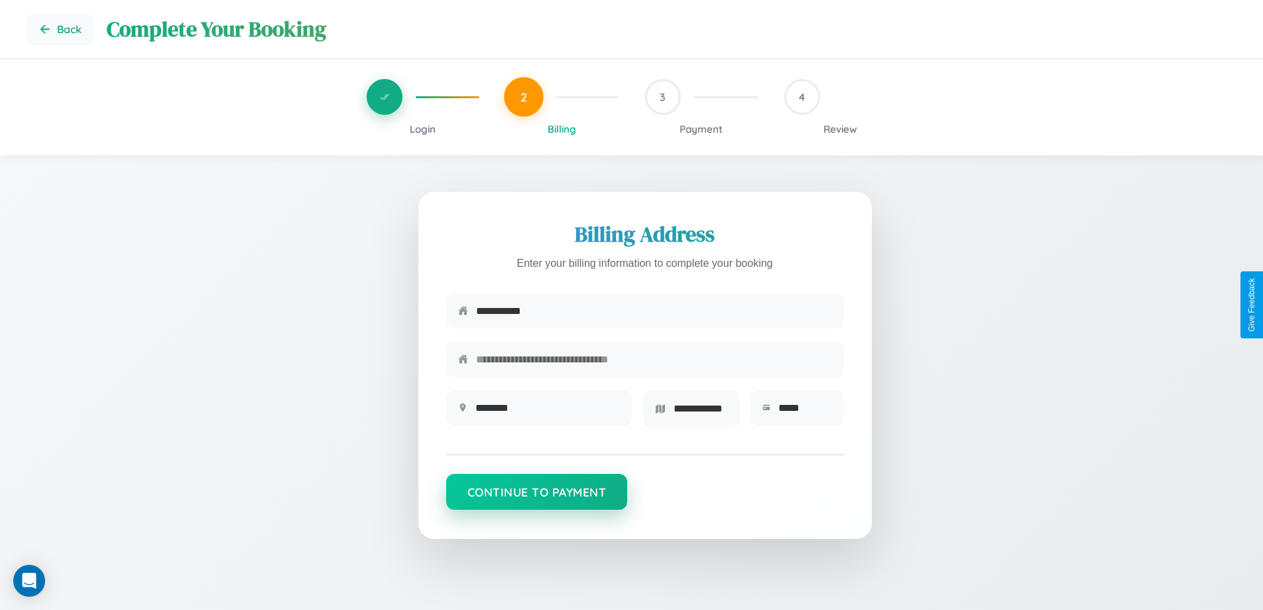
click at [537, 496] on button "Continue to Payment" at bounding box center [537, 492] width 182 height 36
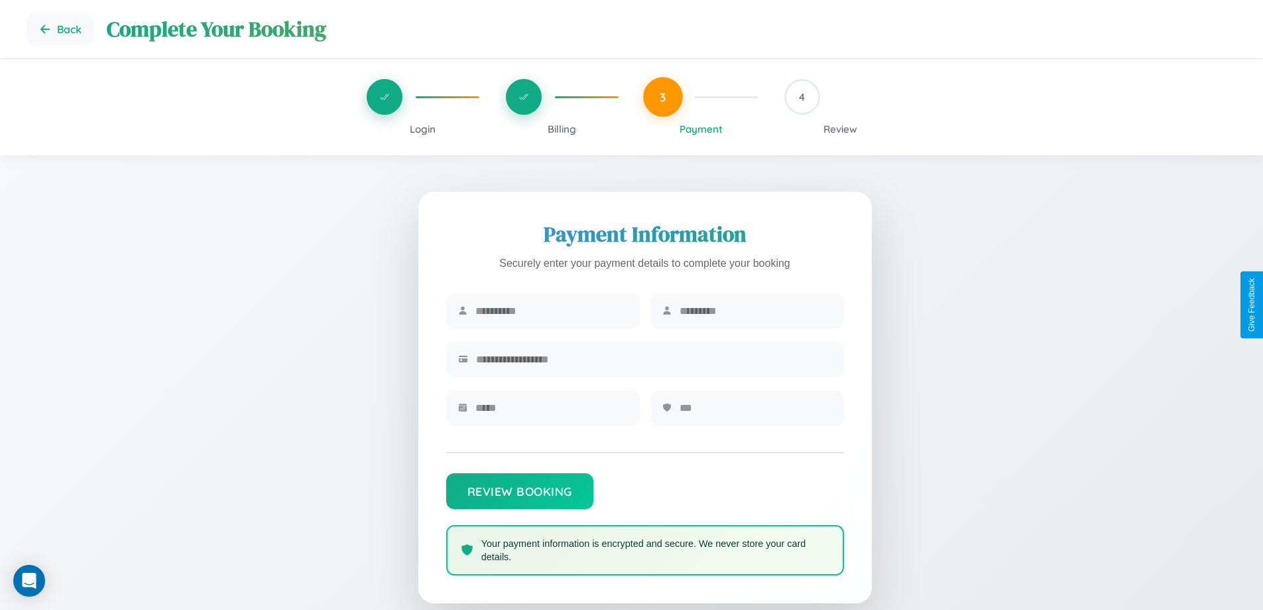
click at [551, 311] on input "text" at bounding box center [552, 310] width 153 height 32
type input "*****"
click at [755, 311] on input "text" at bounding box center [756, 310] width 153 height 32
type input "*****"
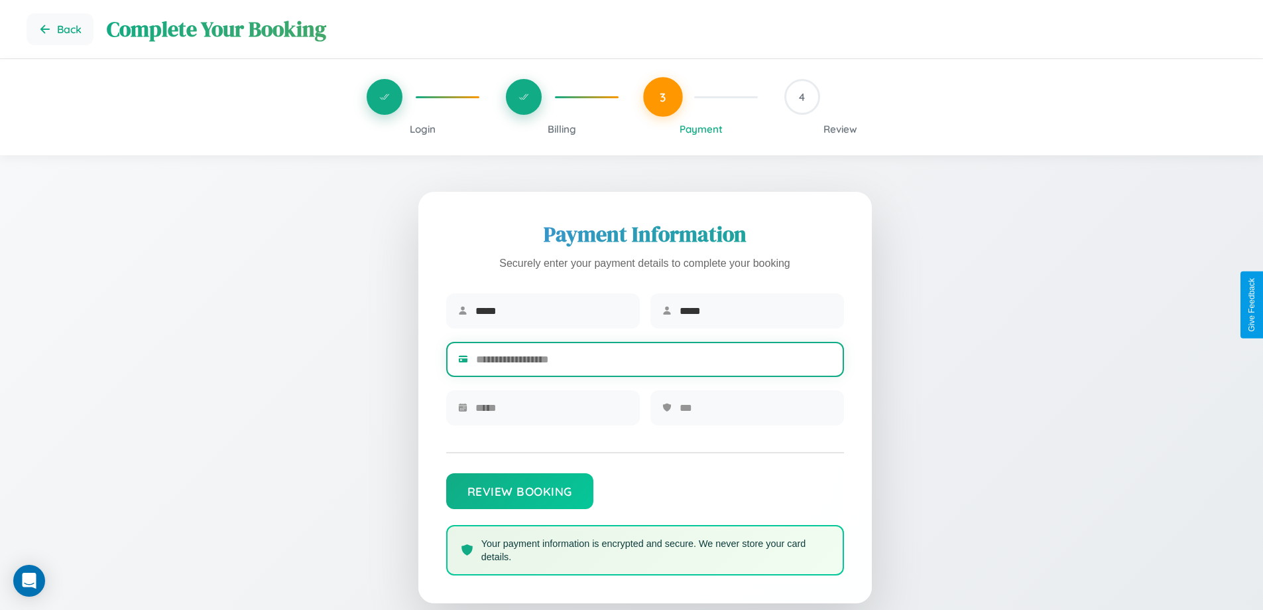
click at [654, 361] on input "text" at bounding box center [654, 359] width 356 height 32
type input "**********"
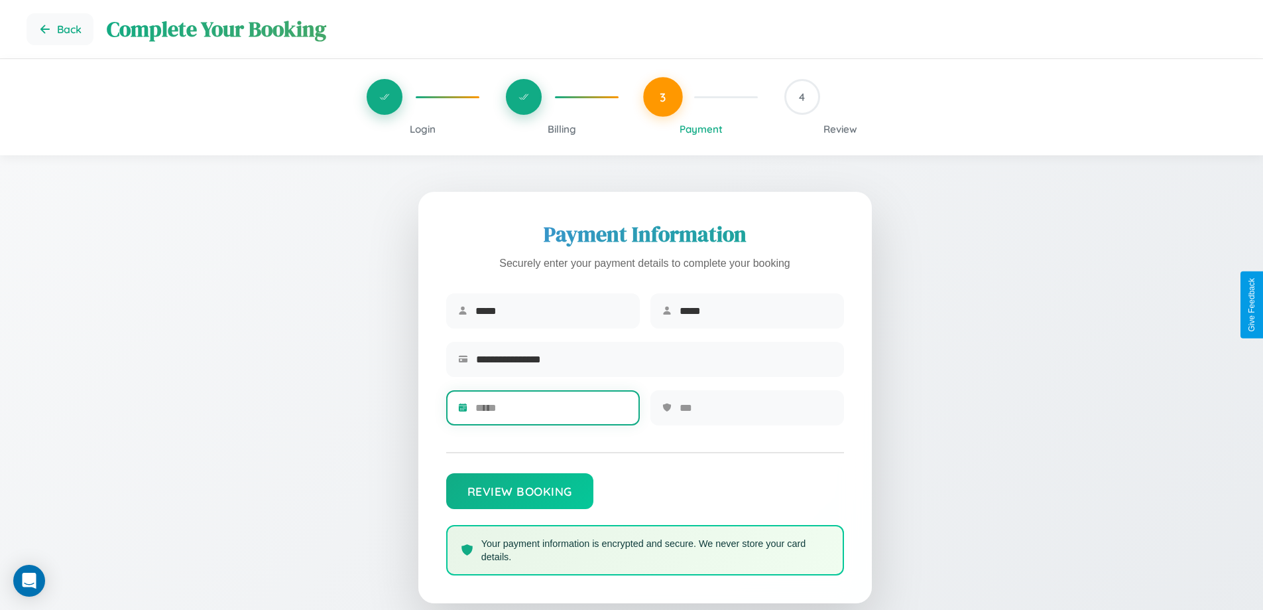
click at [551, 412] on input "text" at bounding box center [552, 407] width 153 height 32
type input "*****"
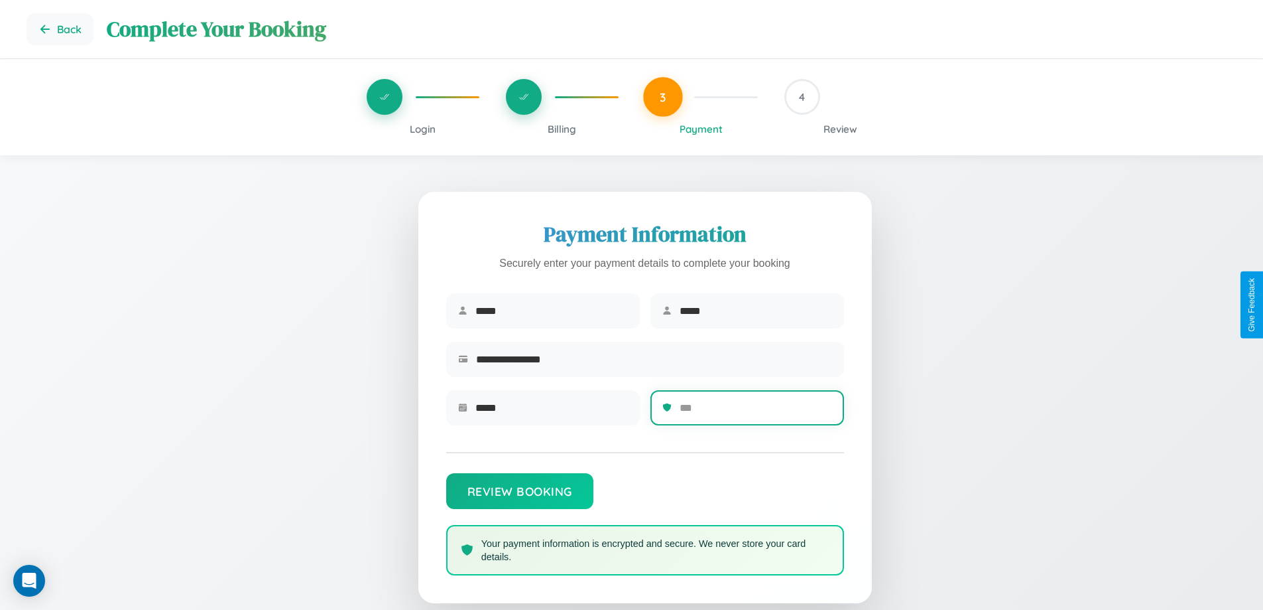
click at [755, 412] on input "text" at bounding box center [756, 407] width 153 height 32
type input "***"
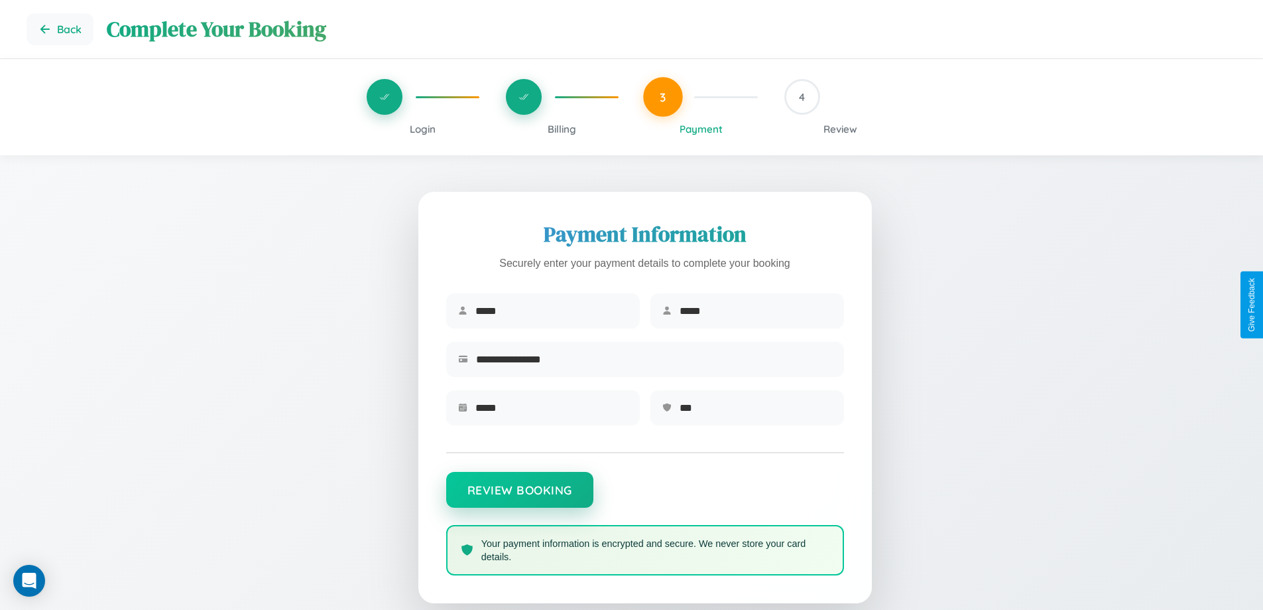
click at [519, 496] on button "Review Booking" at bounding box center [519, 490] width 147 height 36
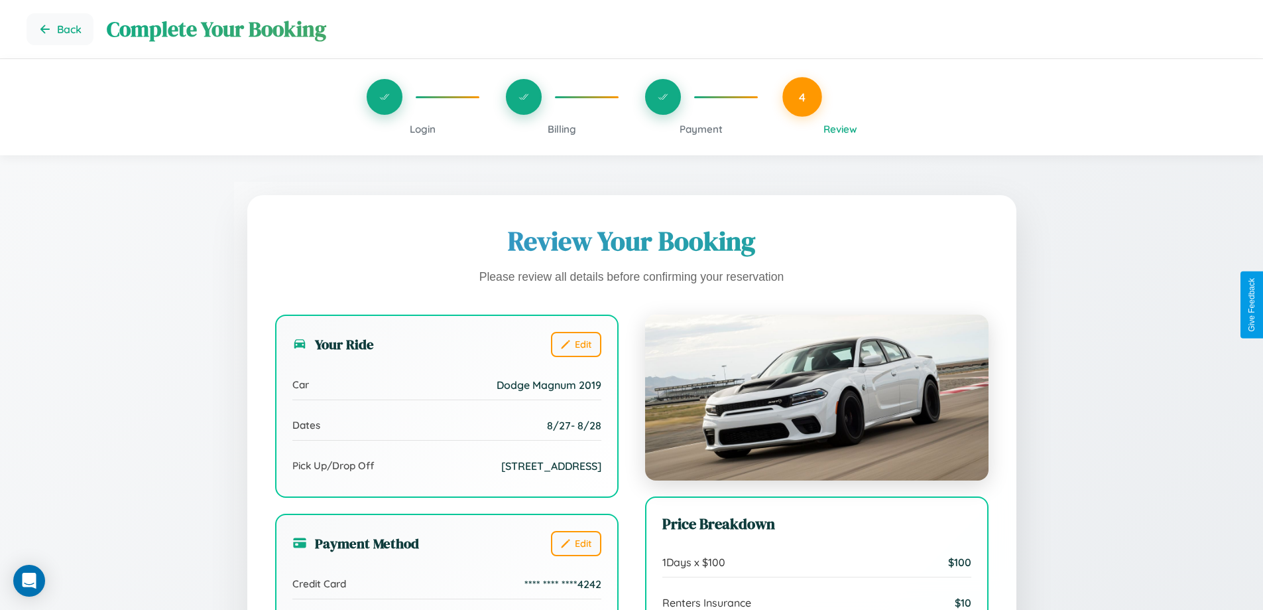
scroll to position [365, 0]
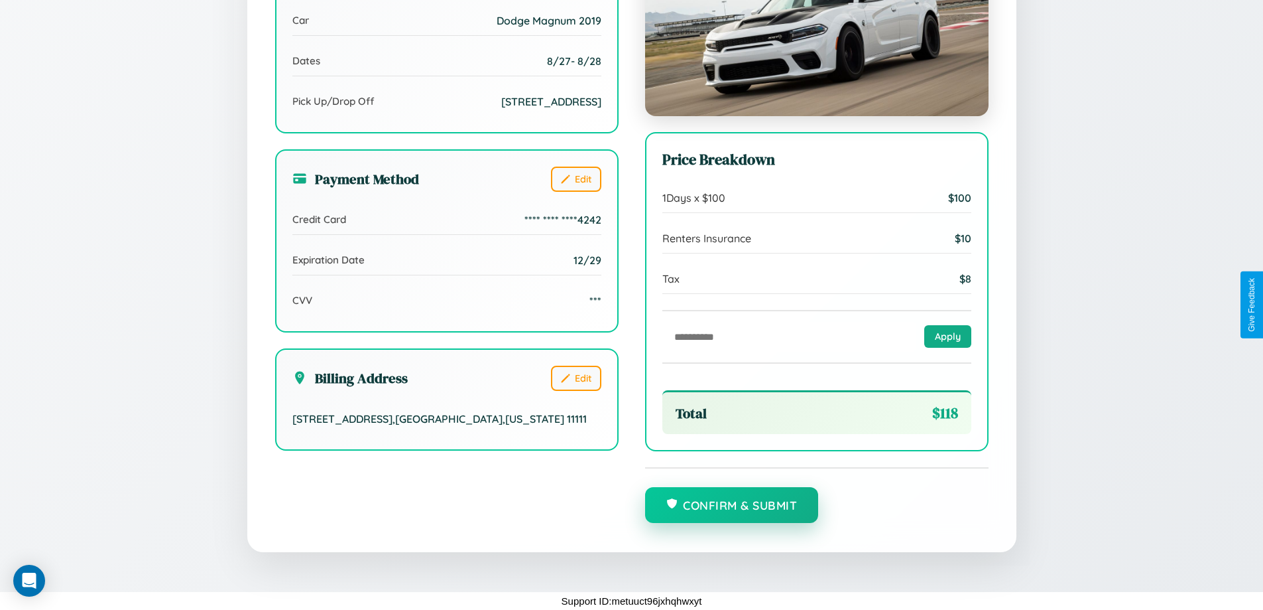
click at [732, 505] on button "Confirm & Submit" at bounding box center [732, 505] width 174 height 36
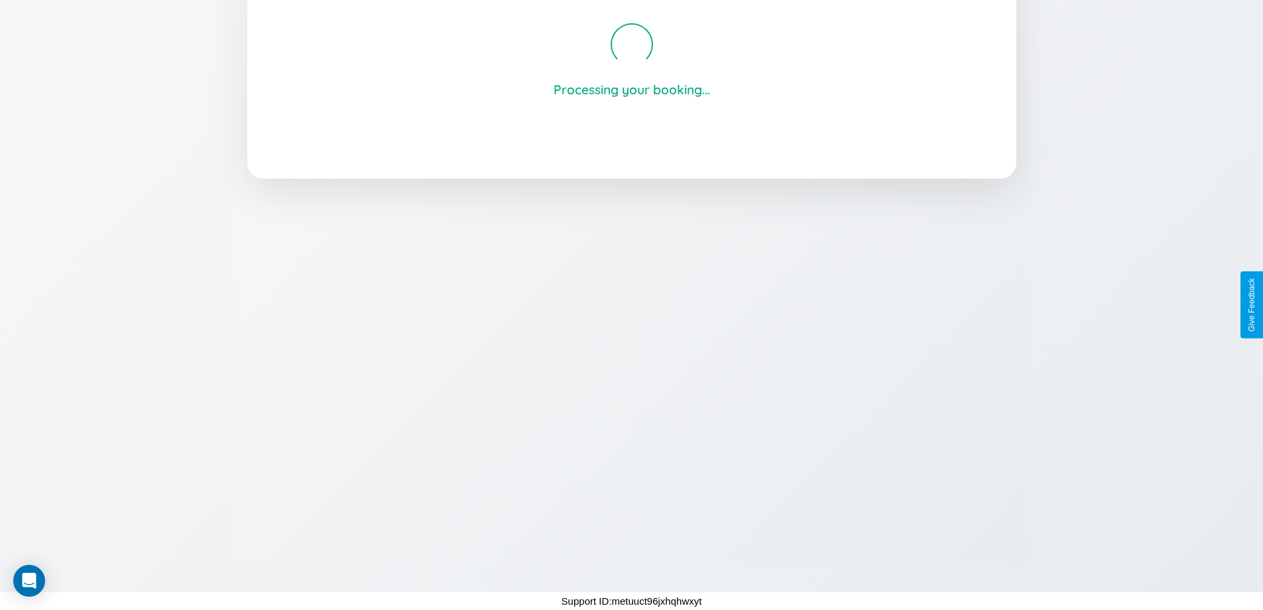
scroll to position [253, 0]
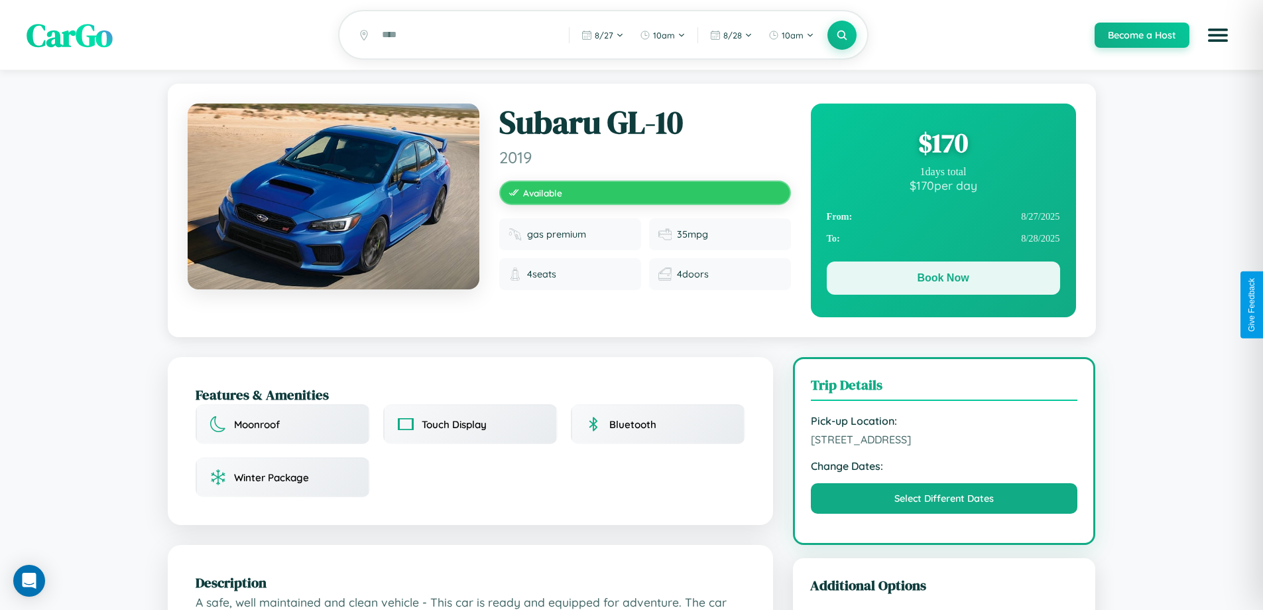
click at [943, 280] on button "Book Now" at bounding box center [943, 277] width 233 height 33
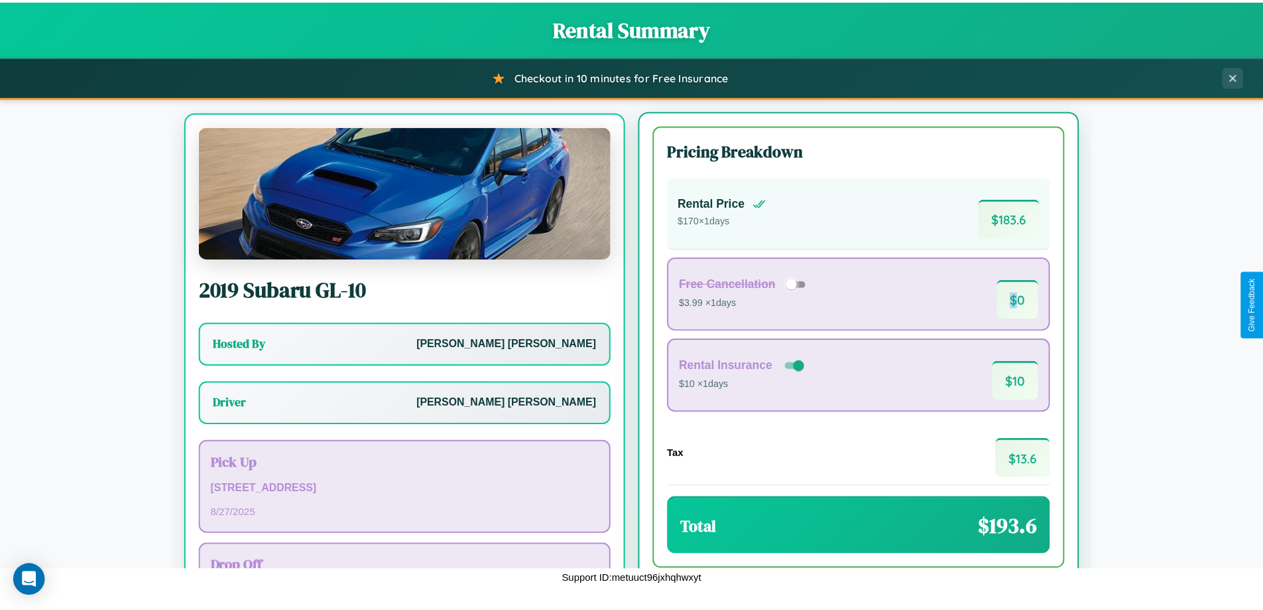
scroll to position [62, 0]
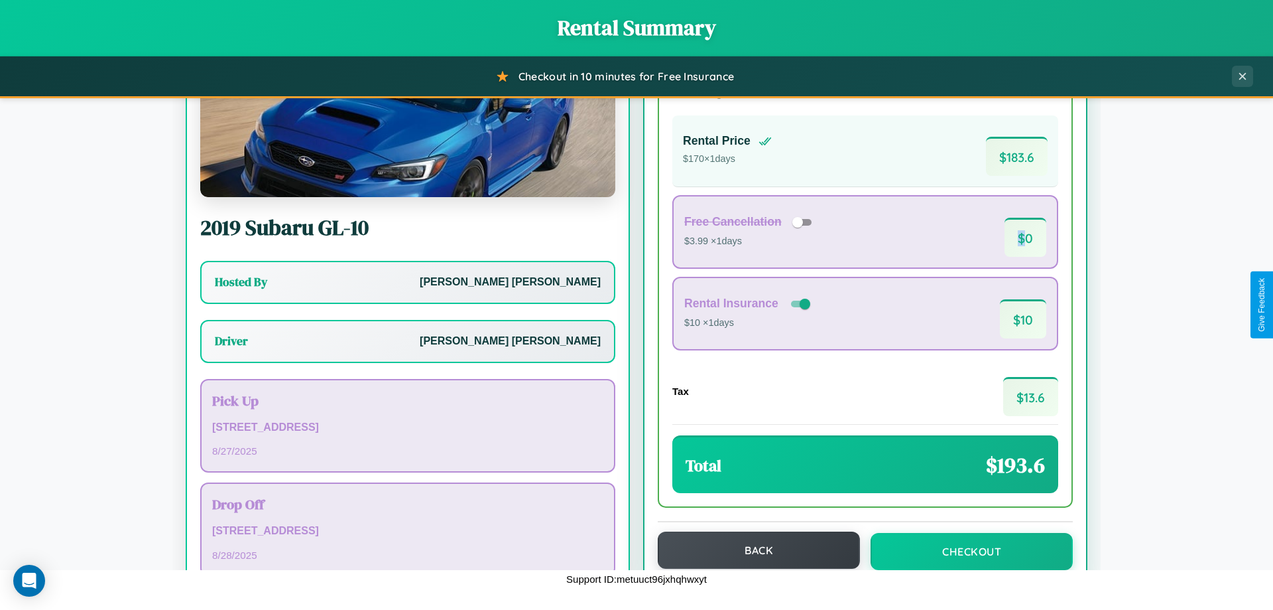
click at [753, 550] on button "Back" at bounding box center [759, 549] width 202 height 37
